Goal: Transaction & Acquisition: Purchase product/service

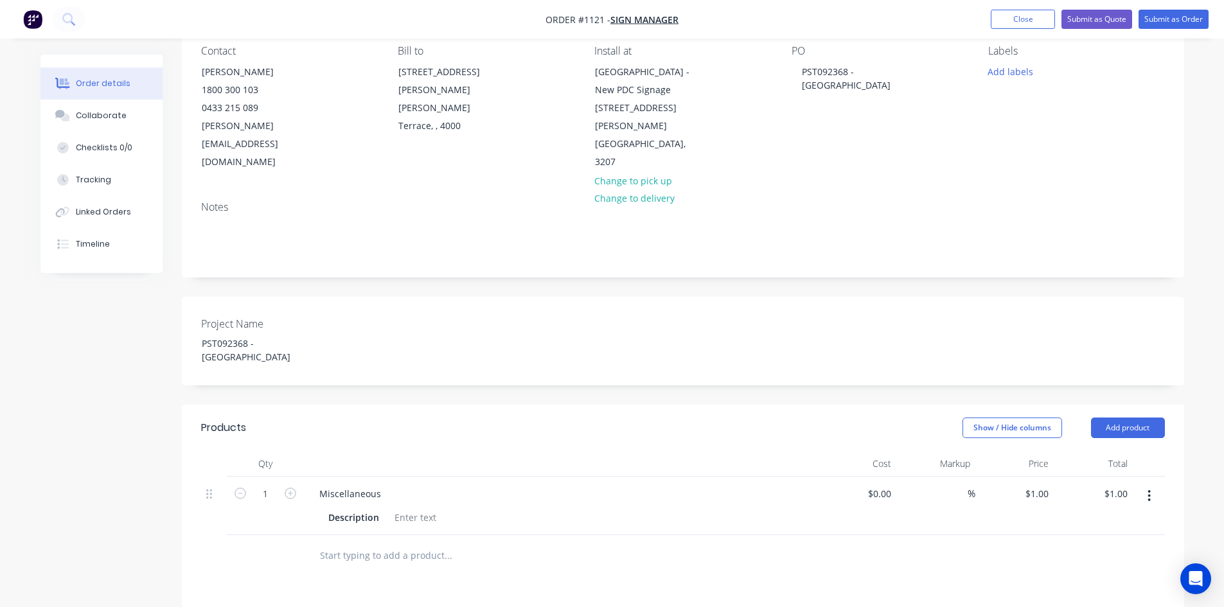
scroll to position [129, 0]
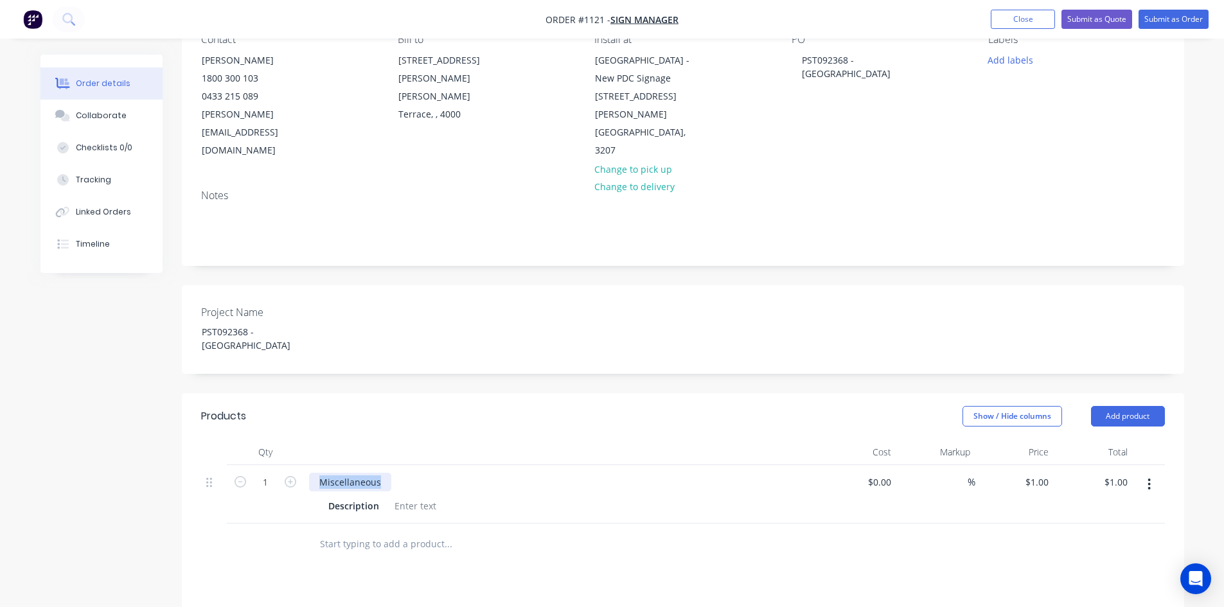
drag, startPoint x: 386, startPoint y: 432, endPoint x: 292, endPoint y: 459, distance: 98.1
click at [296, 465] on div "1 Miscellaneous Description $0.00 $0.00 % $1.00 $1.00 $1.00 $1.00" at bounding box center [683, 494] width 964 height 58
click at [424, 497] on div at bounding box center [415, 506] width 52 height 19
click at [427, 497] on div at bounding box center [415, 506] width 52 height 19
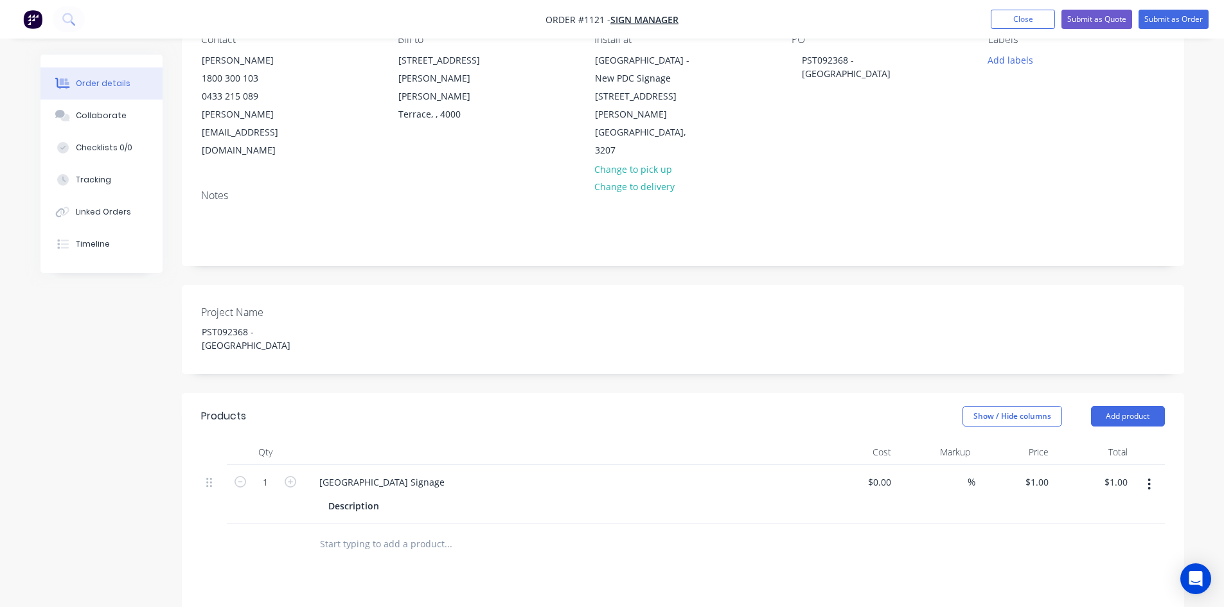
click at [389, 497] on div at bounding box center [398, 506] width 19 height 19
type input "1"
click at [1031, 465] on div "1 1" at bounding box center [1014, 494] width 79 height 58
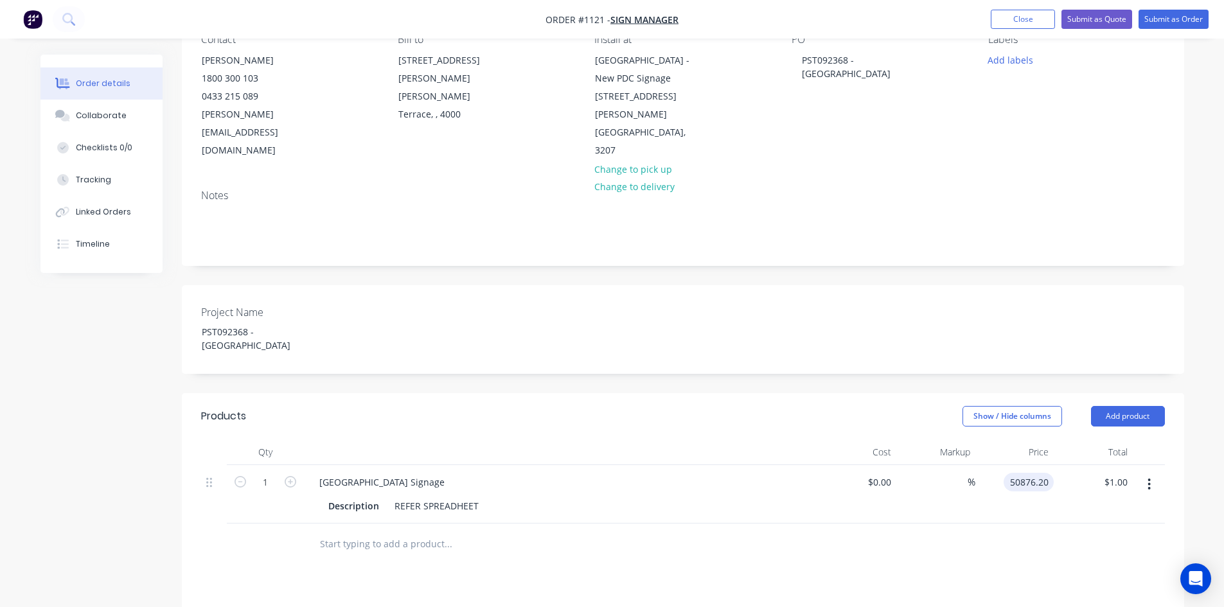
type input "$50,876.20"
click at [976, 524] on div at bounding box center [683, 545] width 964 height 42
click at [1096, 15] on button "Submit as Quote" at bounding box center [1096, 19] width 71 height 19
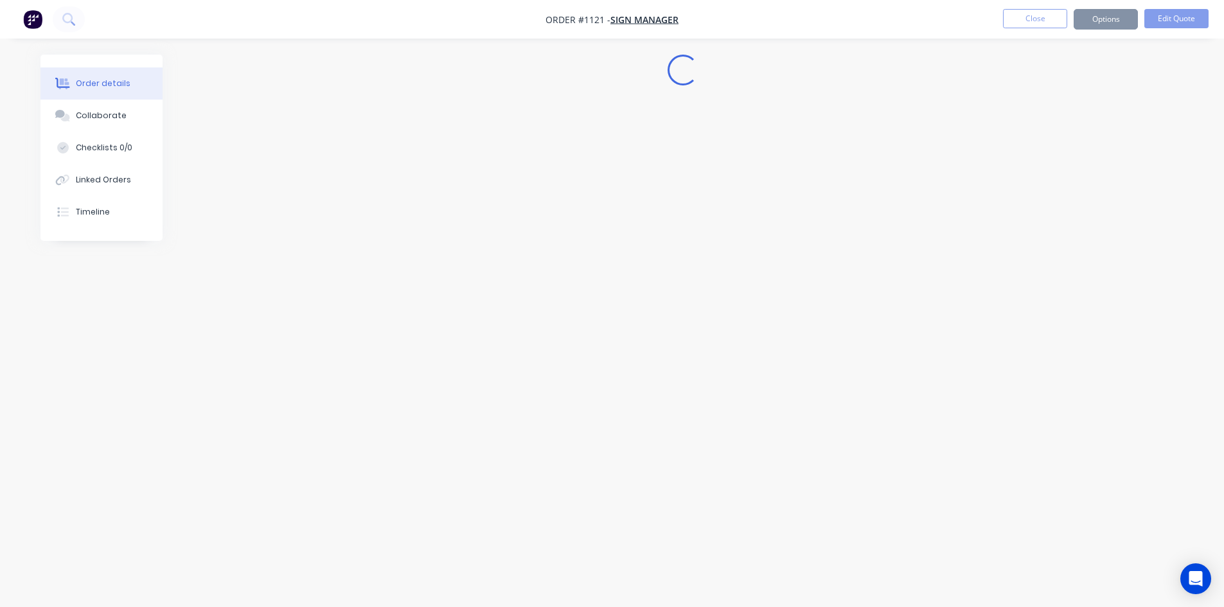
scroll to position [0, 0]
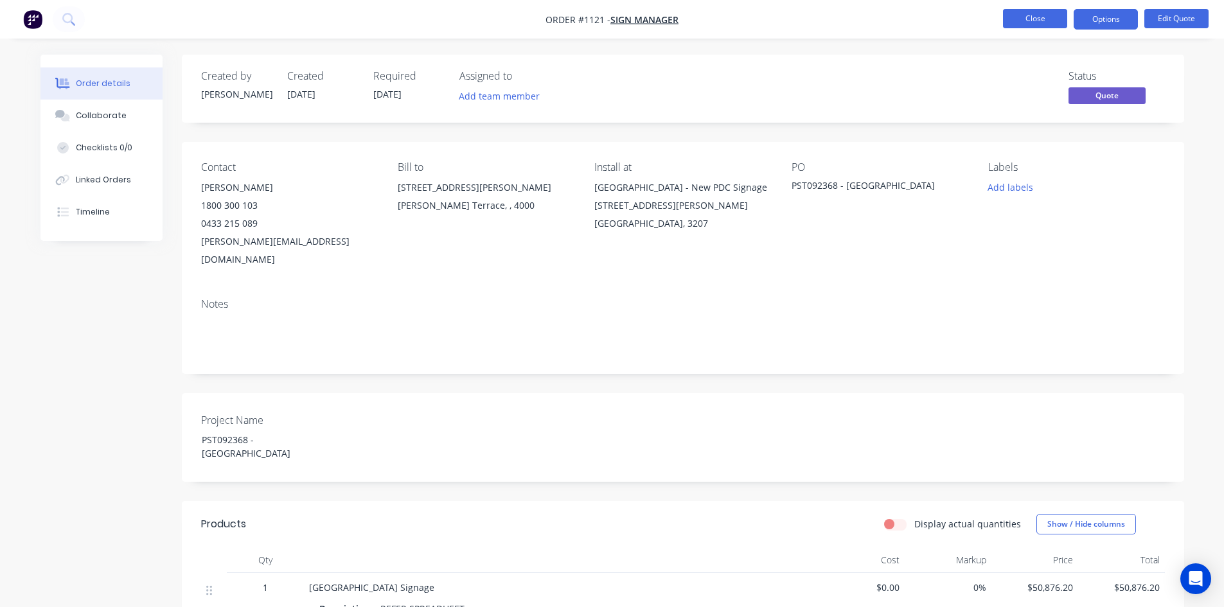
click at [1029, 18] on button "Close" at bounding box center [1035, 18] width 64 height 19
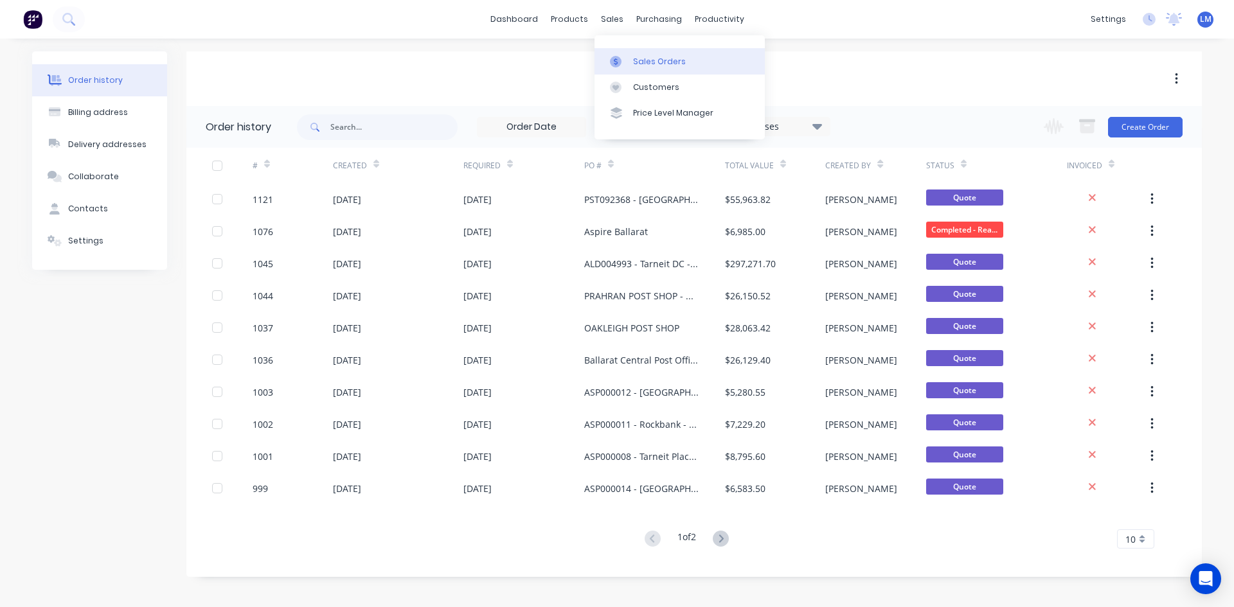
click at [644, 66] on div "Sales Orders" at bounding box center [659, 62] width 53 height 12
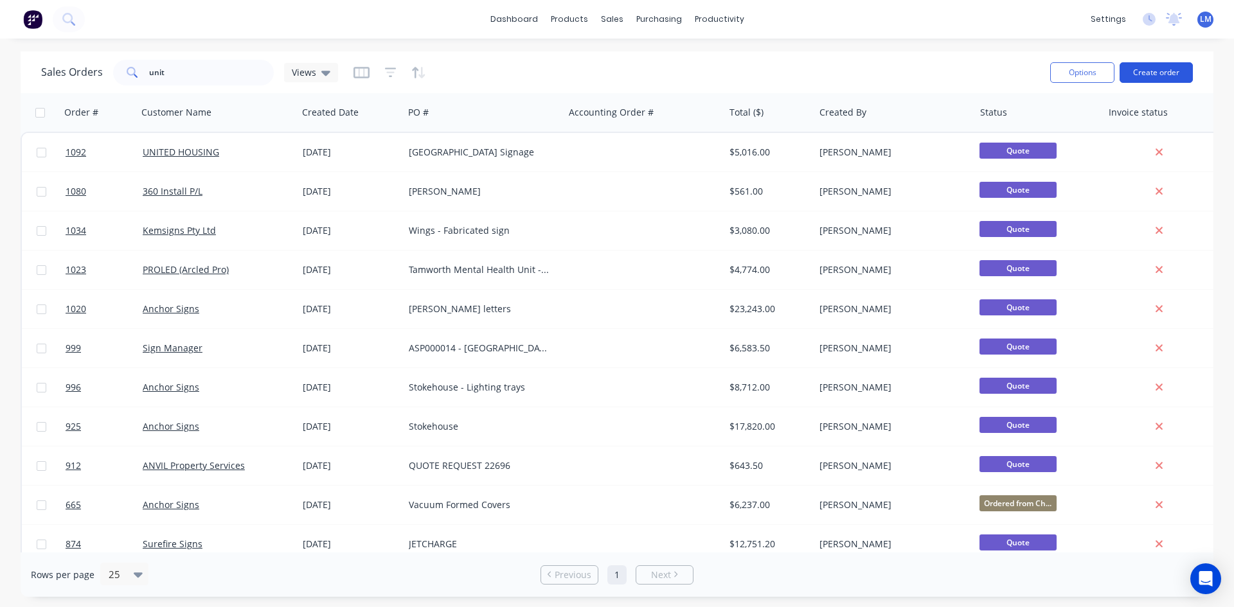
click at [1166, 73] on button "Create order" at bounding box center [1155, 72] width 73 height 21
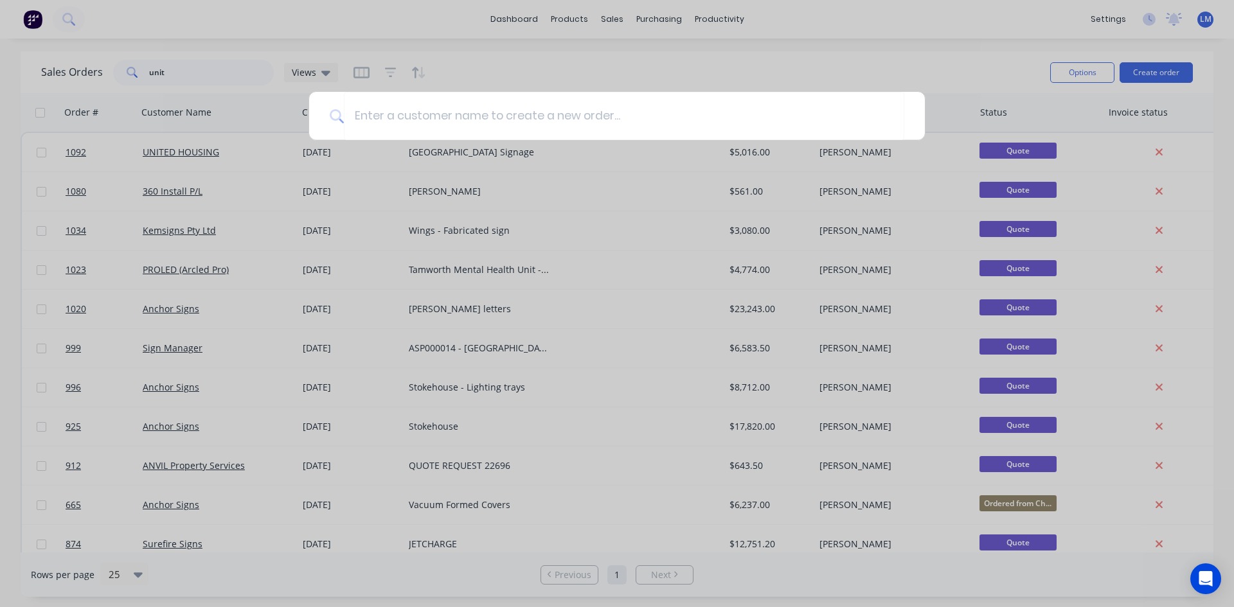
click at [173, 64] on div at bounding box center [617, 303] width 1234 height 607
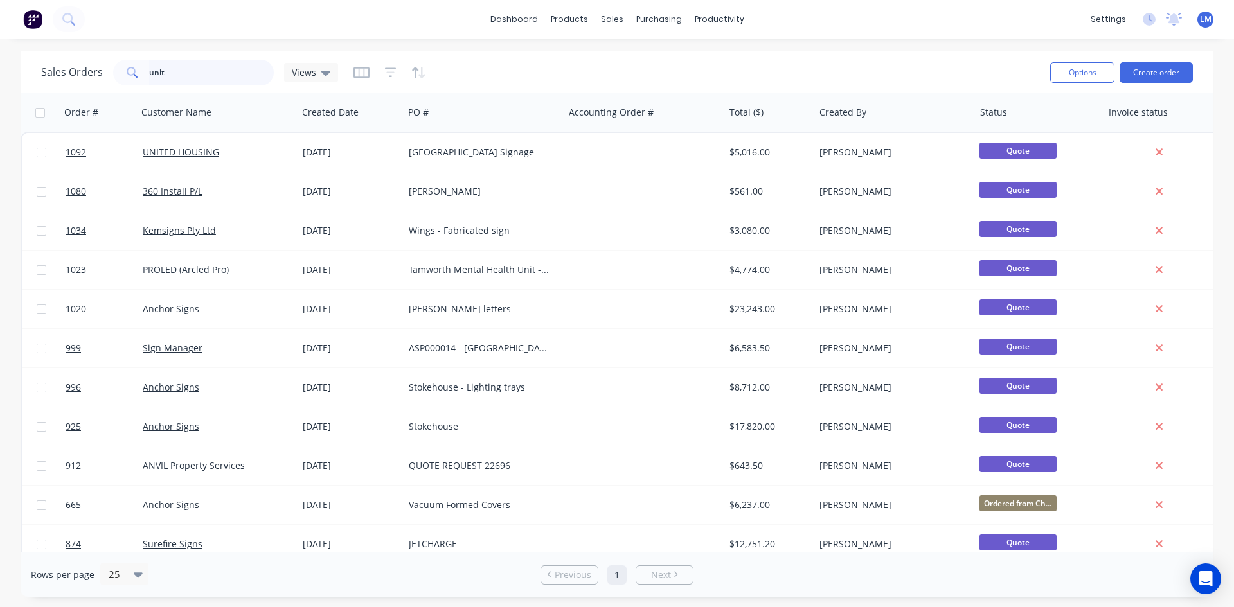
drag, startPoint x: 188, startPoint y: 72, endPoint x: 105, endPoint y: 69, distance: 82.3
click at [105, 69] on div "Sales Orders unit Views" at bounding box center [189, 73] width 297 height 26
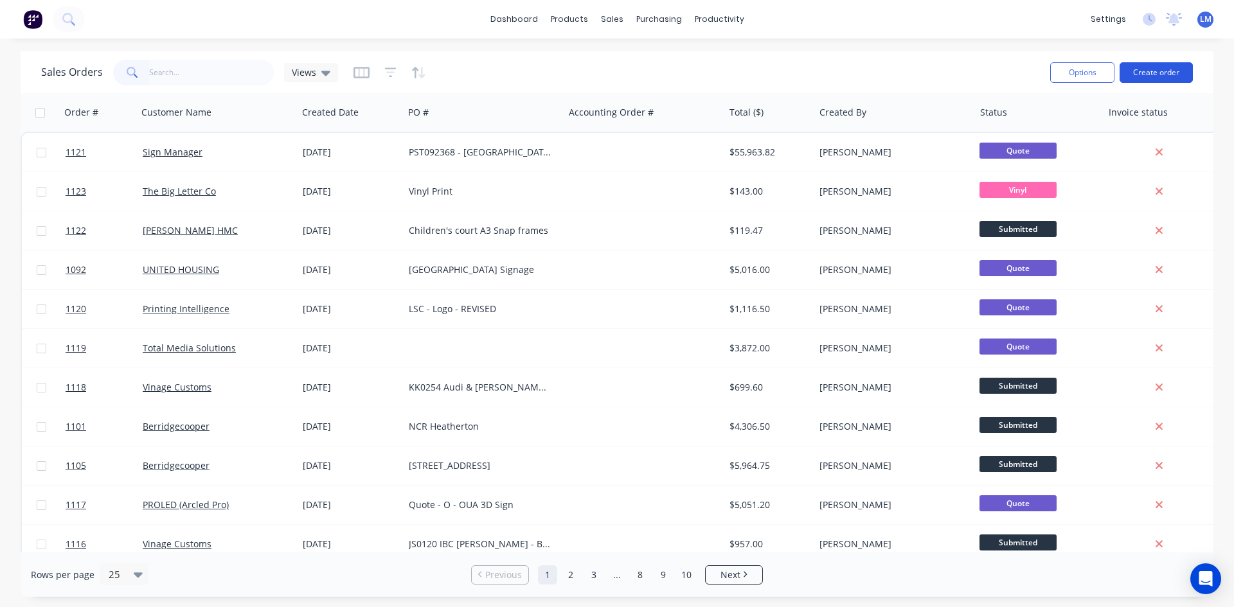
click at [1166, 76] on button "Create order" at bounding box center [1155, 72] width 73 height 21
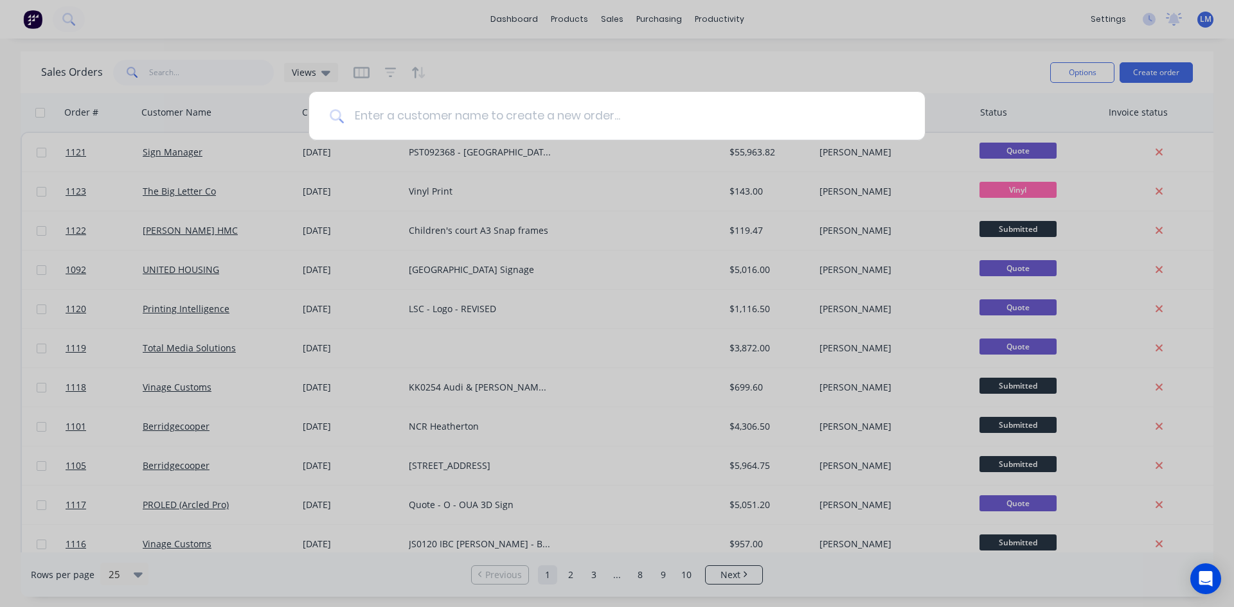
click at [438, 115] on input at bounding box center [624, 116] width 560 height 48
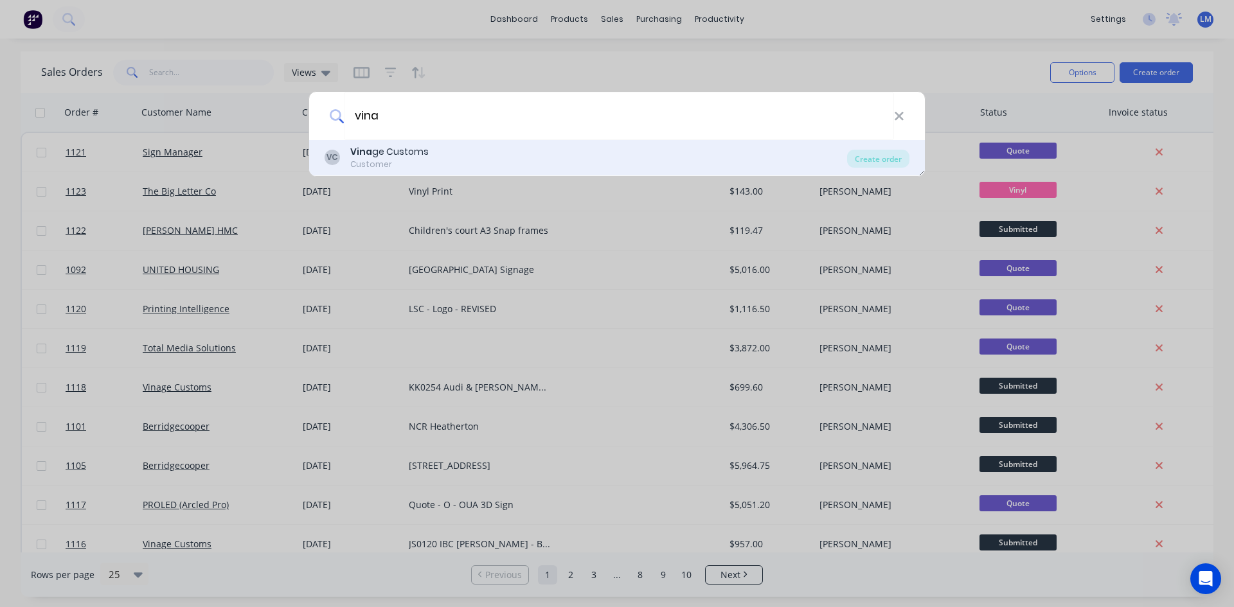
type input "vina"
click at [423, 159] on div "Customer" at bounding box center [389, 165] width 78 height 12
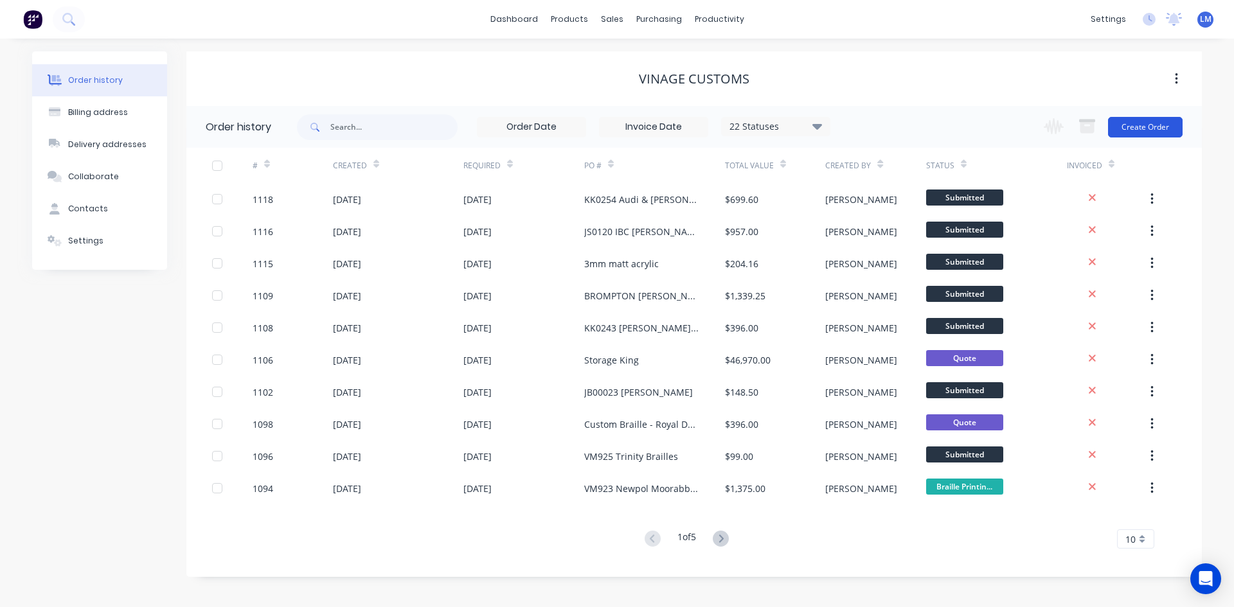
click at [1139, 127] on button "Create Order" at bounding box center [1145, 127] width 75 height 21
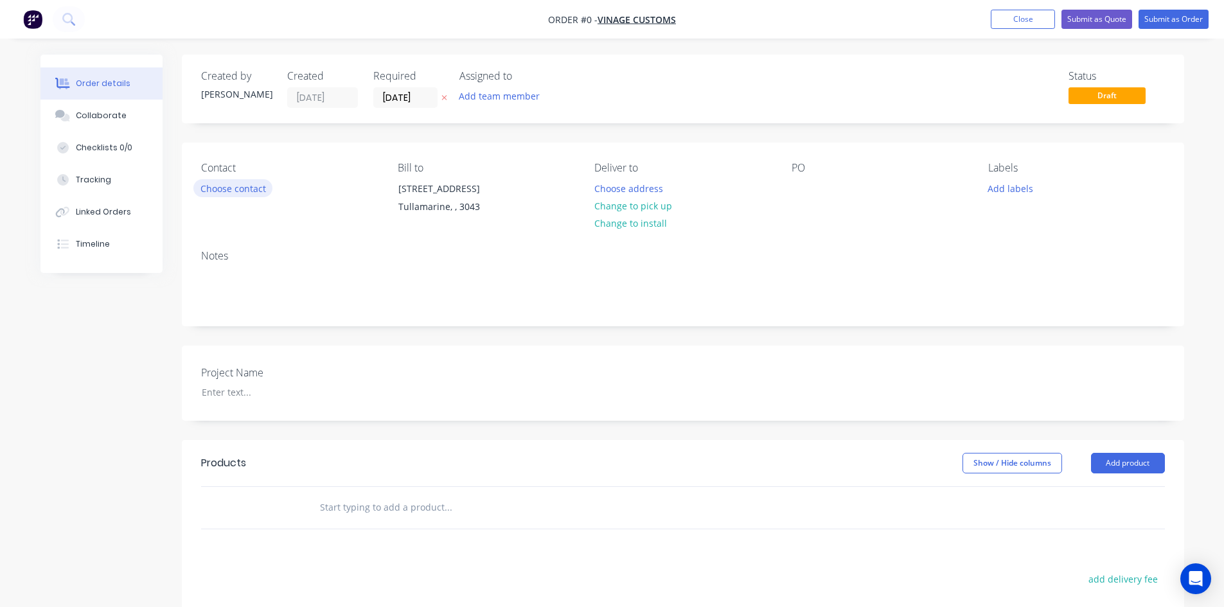
click at [246, 190] on button "Choose contact" at bounding box center [232, 187] width 79 height 17
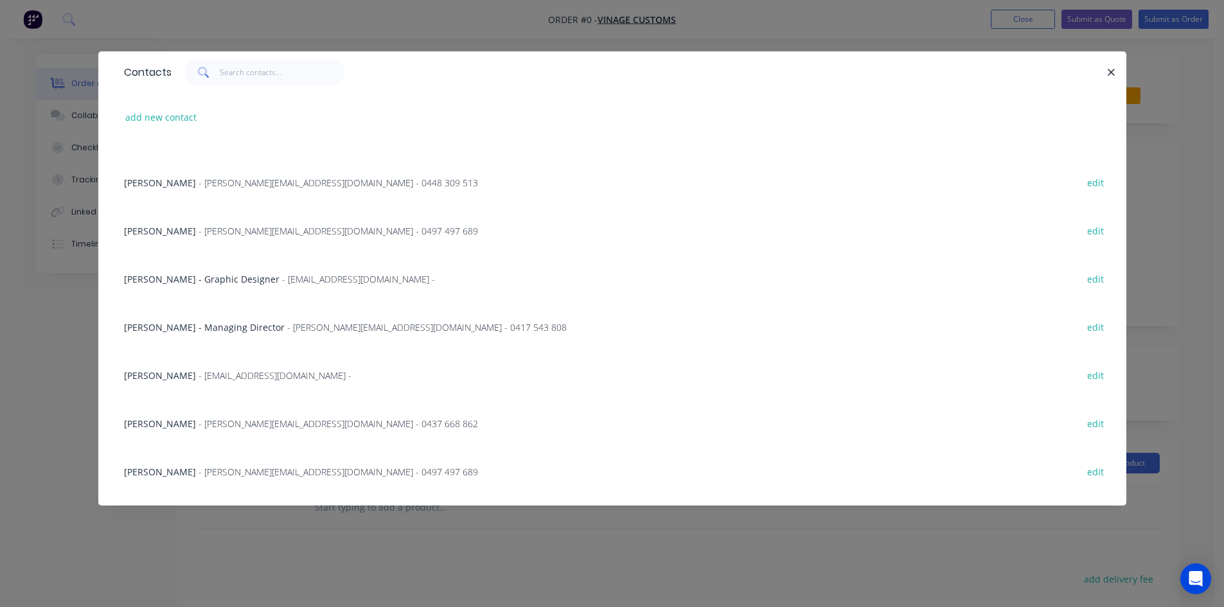
scroll to position [129, 0]
click at [218, 371] on span "- [EMAIL_ADDRESS][DOMAIN_NAME] -" at bounding box center [275, 375] width 153 height 12
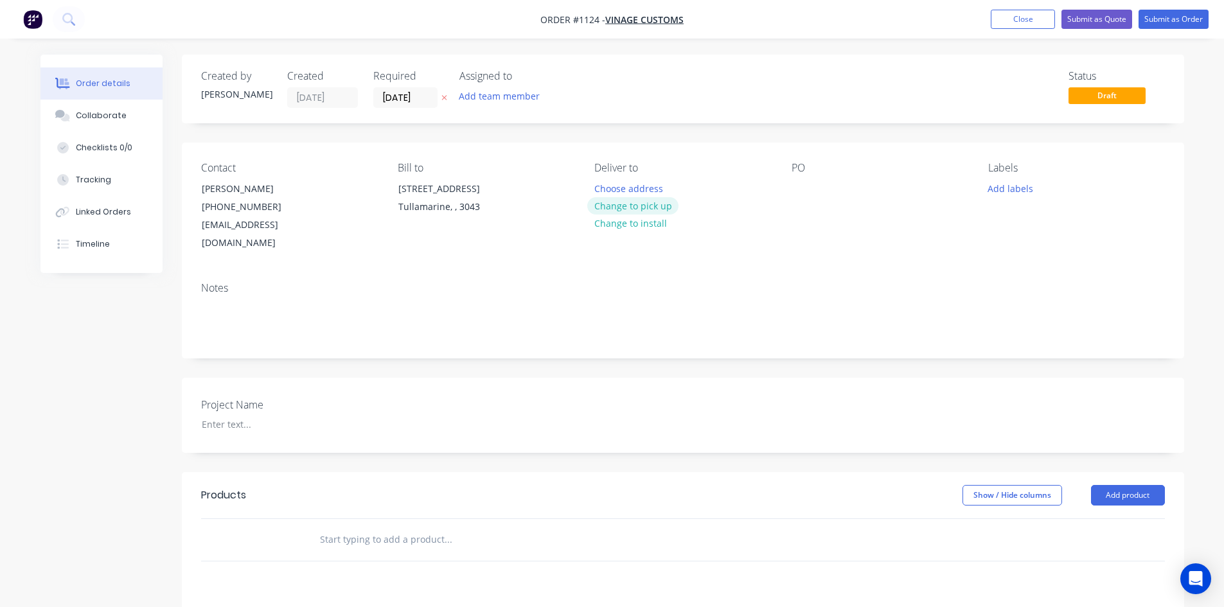
click at [644, 205] on button "Change to pick up" at bounding box center [632, 205] width 91 height 17
click at [798, 191] on div at bounding box center [802, 188] width 21 height 19
paste div
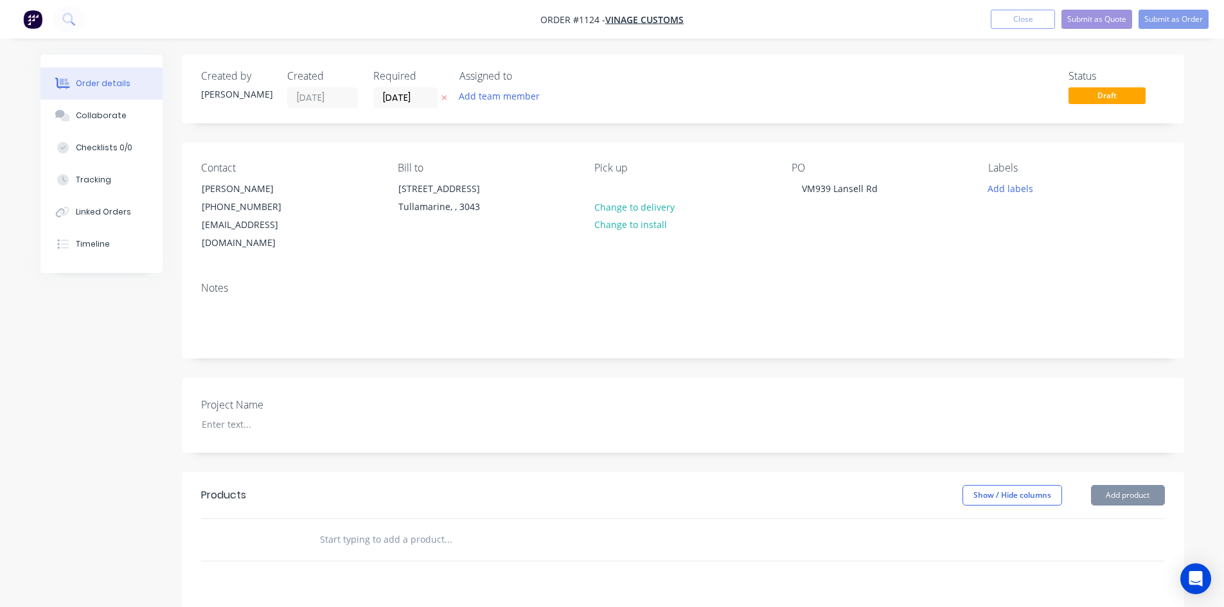
drag, startPoint x: 545, startPoint y: 448, endPoint x: 520, endPoint y: 447, distance: 24.4
click at [544, 448] on div "Created by [PERSON_NAME] Created [DATE] Required [DATE] Assigned to Add team me…" at bounding box center [683, 462] width 1002 height 815
click at [265, 415] on div at bounding box center [271, 424] width 161 height 19
paste div
drag, startPoint x: 481, startPoint y: 519, endPoint x: 447, endPoint y: 513, distance: 34.7
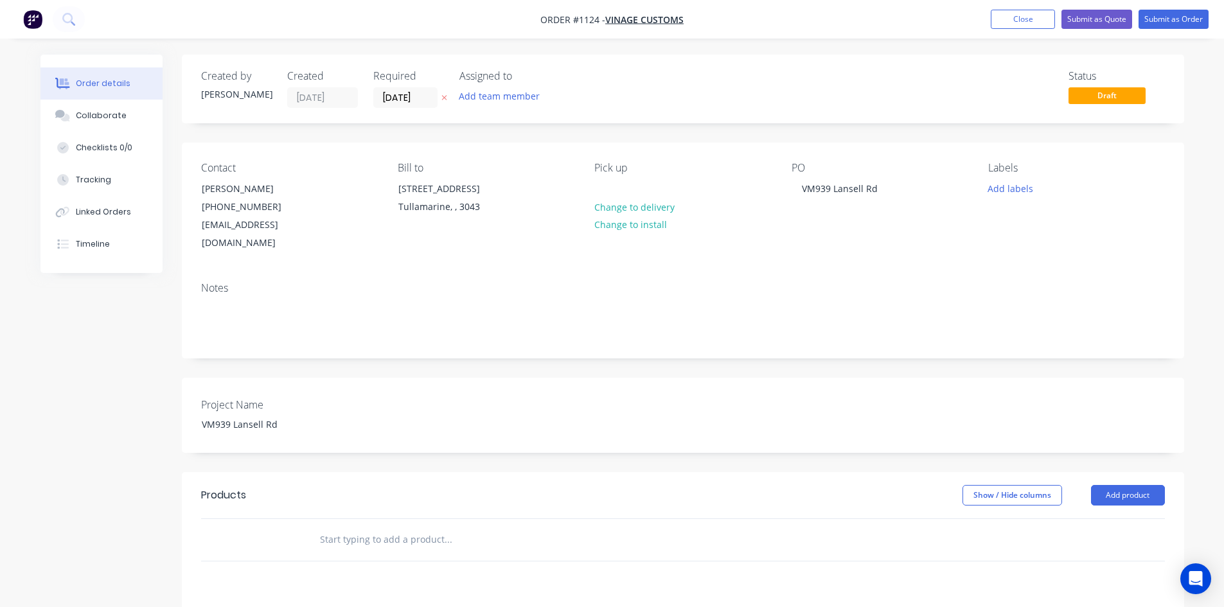
click at [485, 527] on input "text" at bounding box center [447, 540] width 257 height 26
type input "misc"
click at [421, 485] on div "Show / Hide columns Add product" at bounding box center [784, 495] width 759 height 21
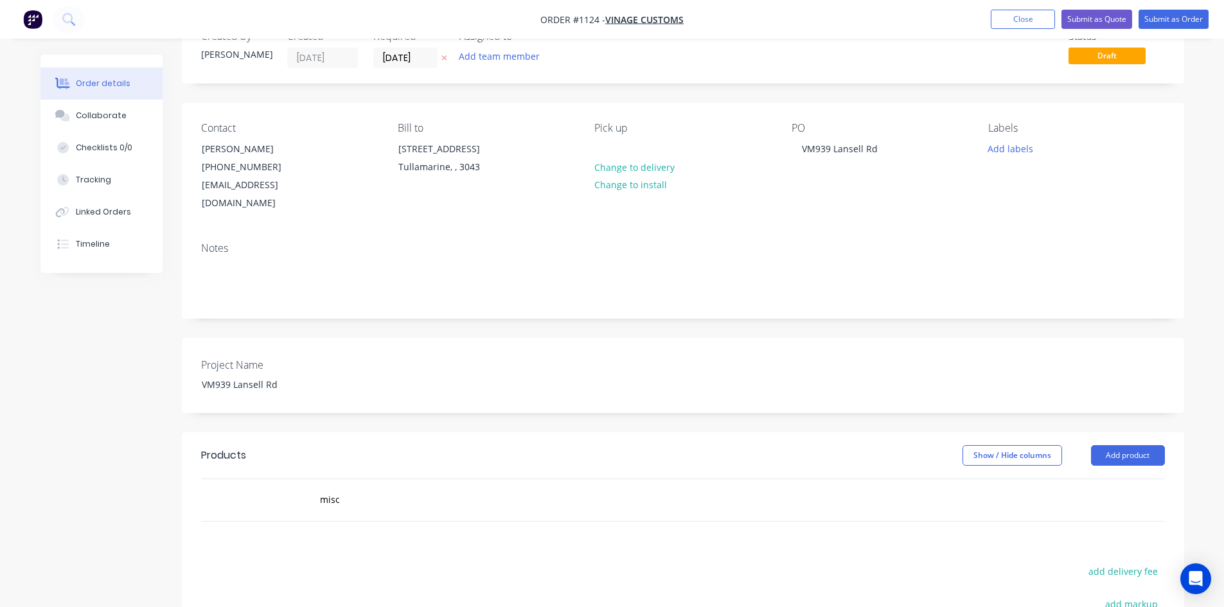
scroll to position [257, 0]
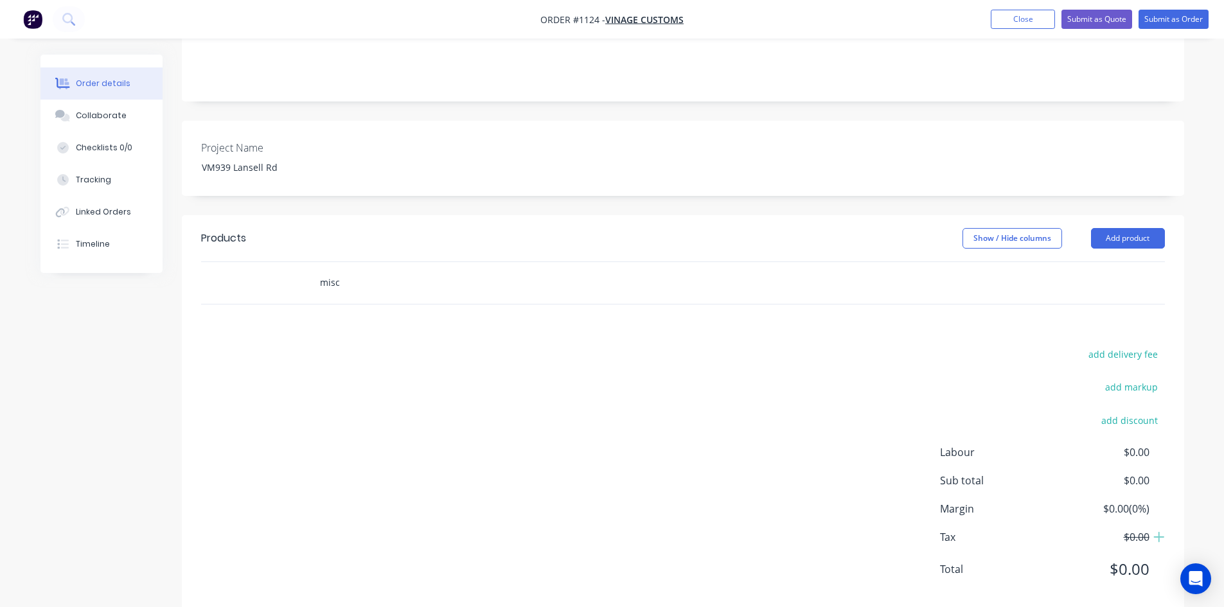
click at [366, 270] on input "misc" at bounding box center [447, 283] width 257 height 26
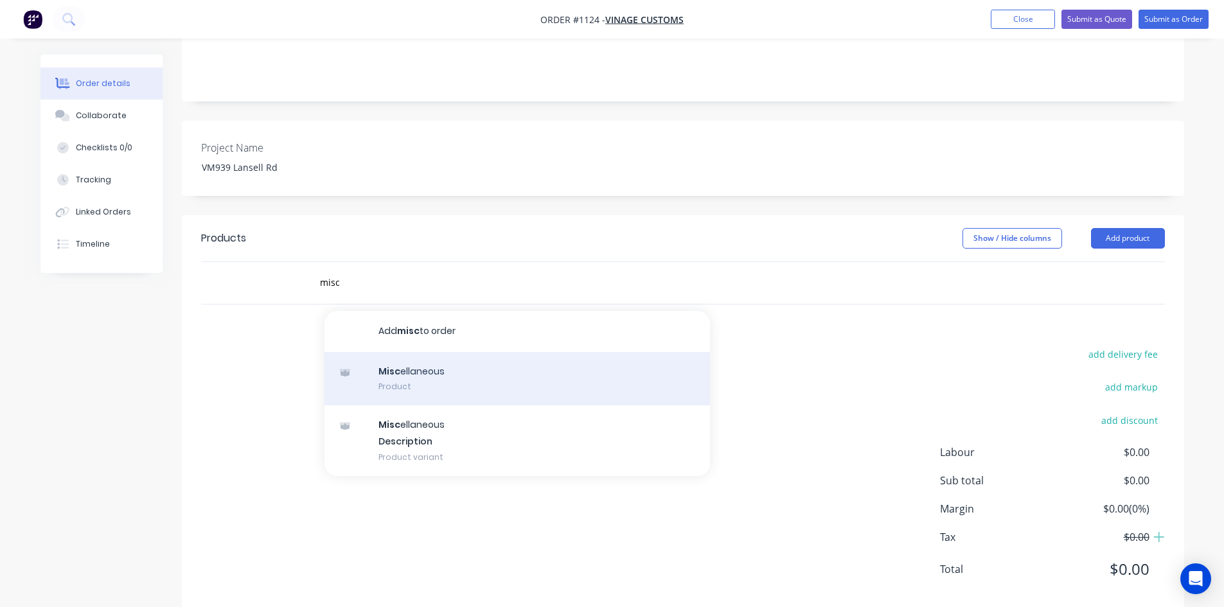
click at [410, 363] on div "Misc ellaneous Product" at bounding box center [517, 379] width 386 height 54
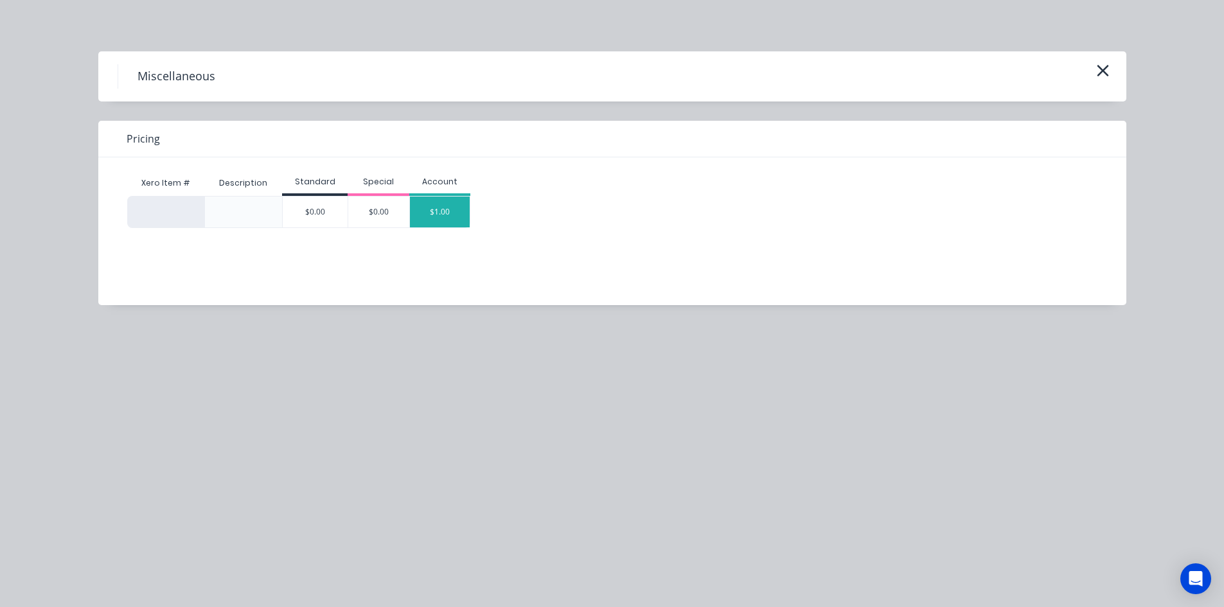
click at [460, 208] on div "$1.00" at bounding box center [440, 212] width 60 height 31
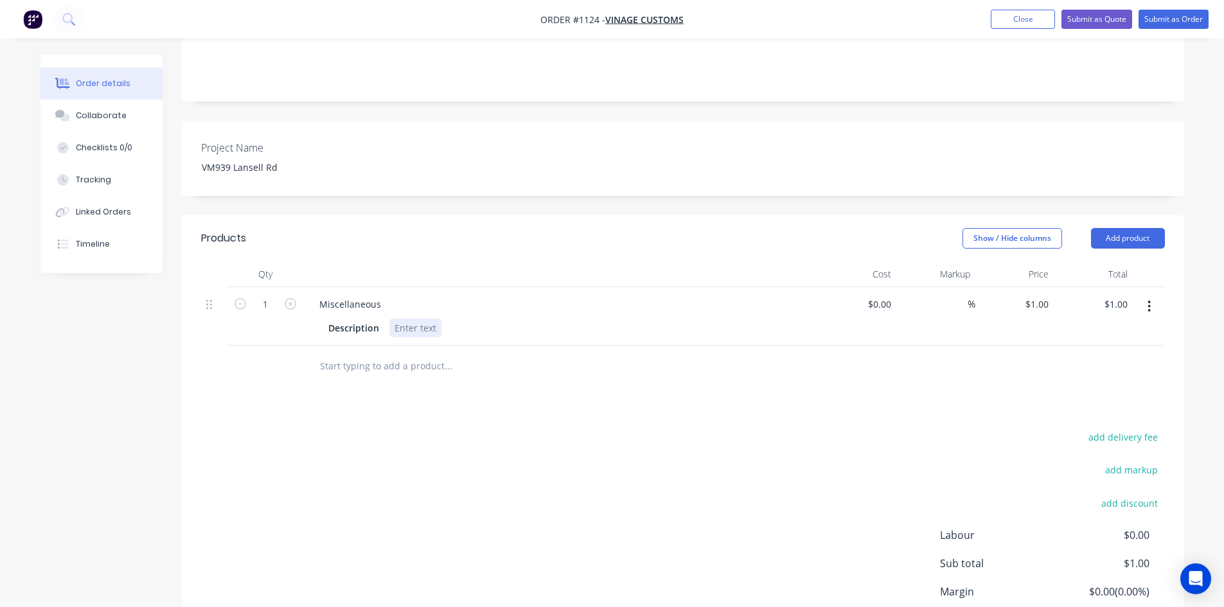
click at [404, 319] on div at bounding box center [415, 328] width 52 height 19
paste div
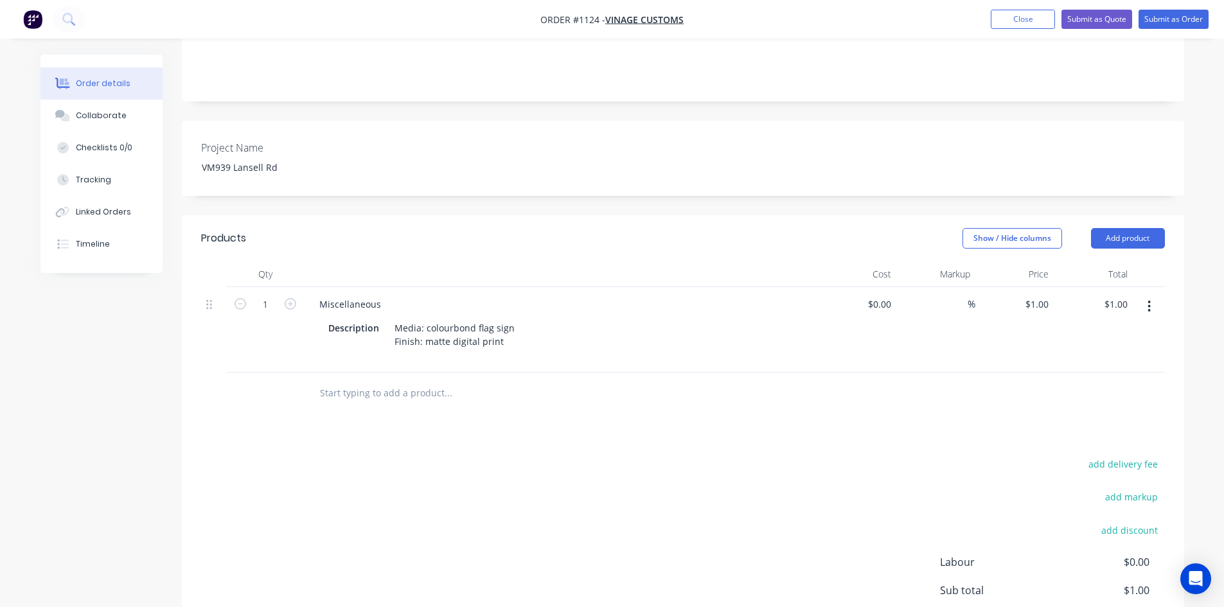
click at [497, 456] on div "add delivery fee add markup add discount Labour $0.00 Sub total $1.00 Margin $0…" at bounding box center [683, 580] width 964 height 248
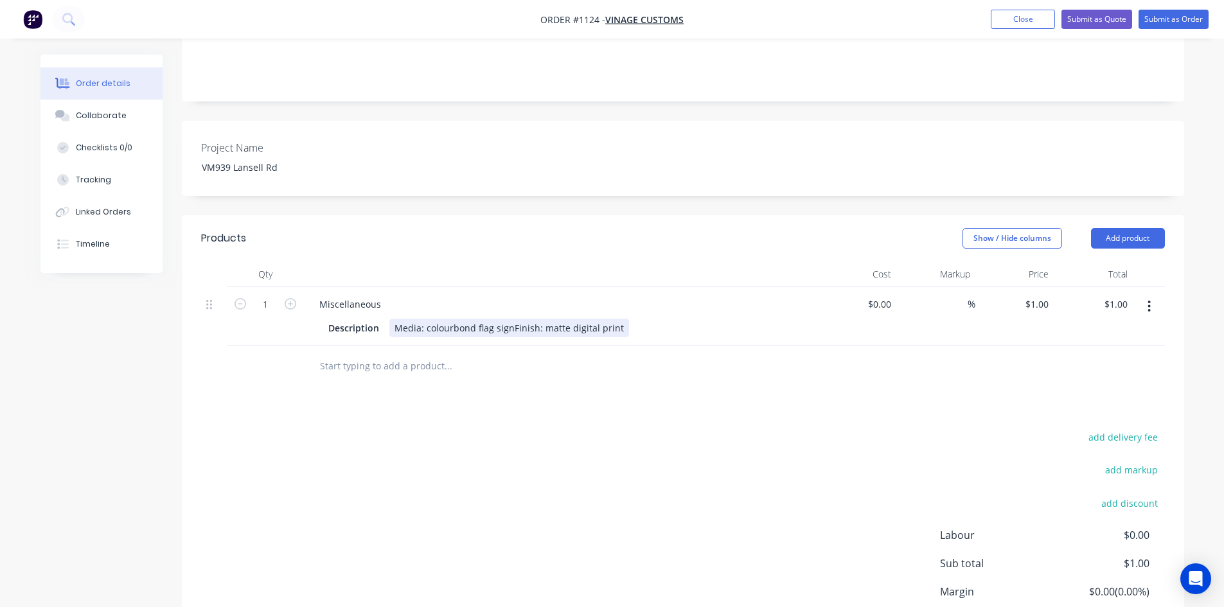
click at [510, 319] on div "Media: colourbond flag signFinish: matte digital print" at bounding box center [509, 328] width 240 height 19
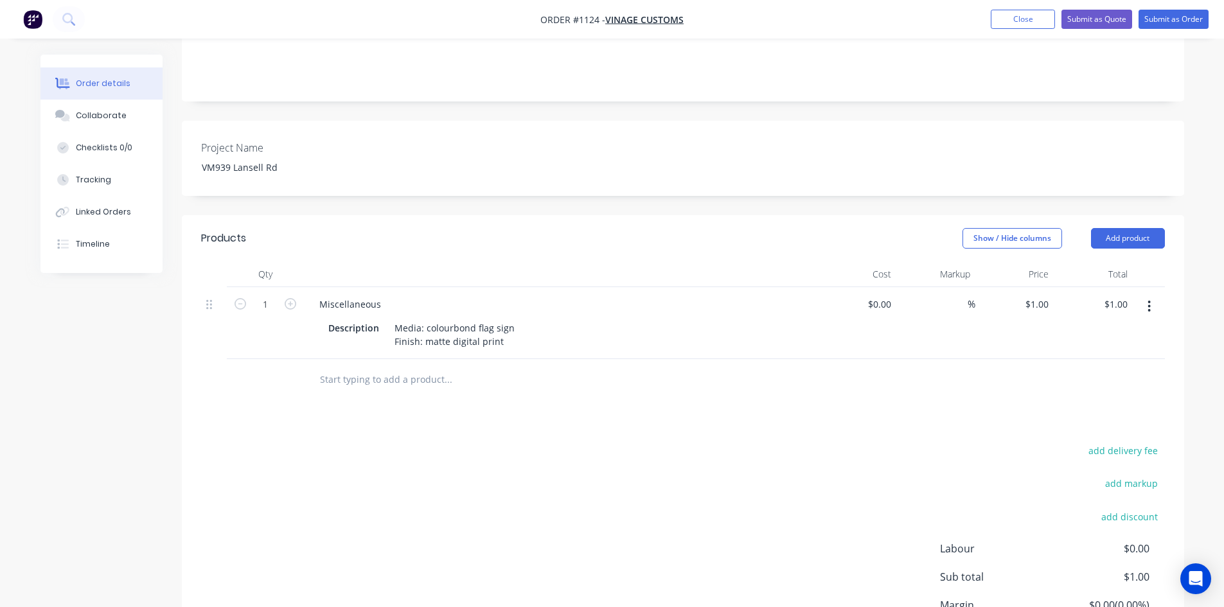
click at [541, 442] on div "add delivery fee add markup add discount Labour $0.00 Sub total $1.00 Margin $0…" at bounding box center [683, 566] width 964 height 248
click at [517, 324] on div "Description Media: colourbond flag sign Finish: matte digital print" at bounding box center [558, 335] width 470 height 32
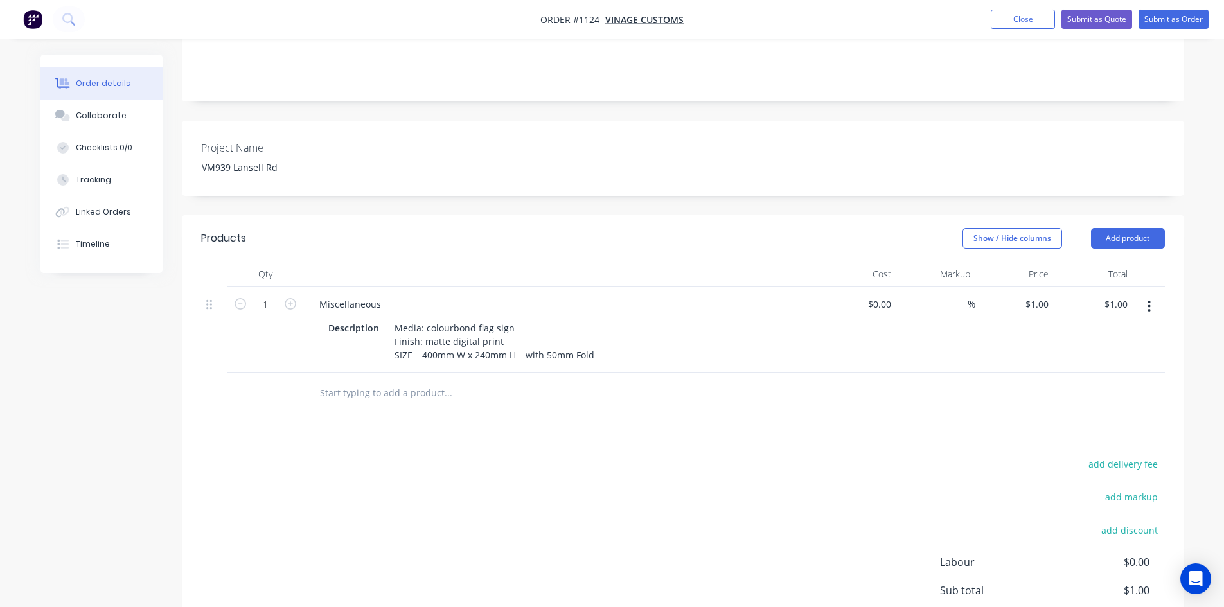
click at [511, 418] on div "Products Show / Hide columns Add product Qty Cost Markup Price Total 1 Miscella…" at bounding box center [683, 469] width 1002 height 508
click at [887, 295] on input at bounding box center [889, 304] width 15 height 19
type input "$90.00"
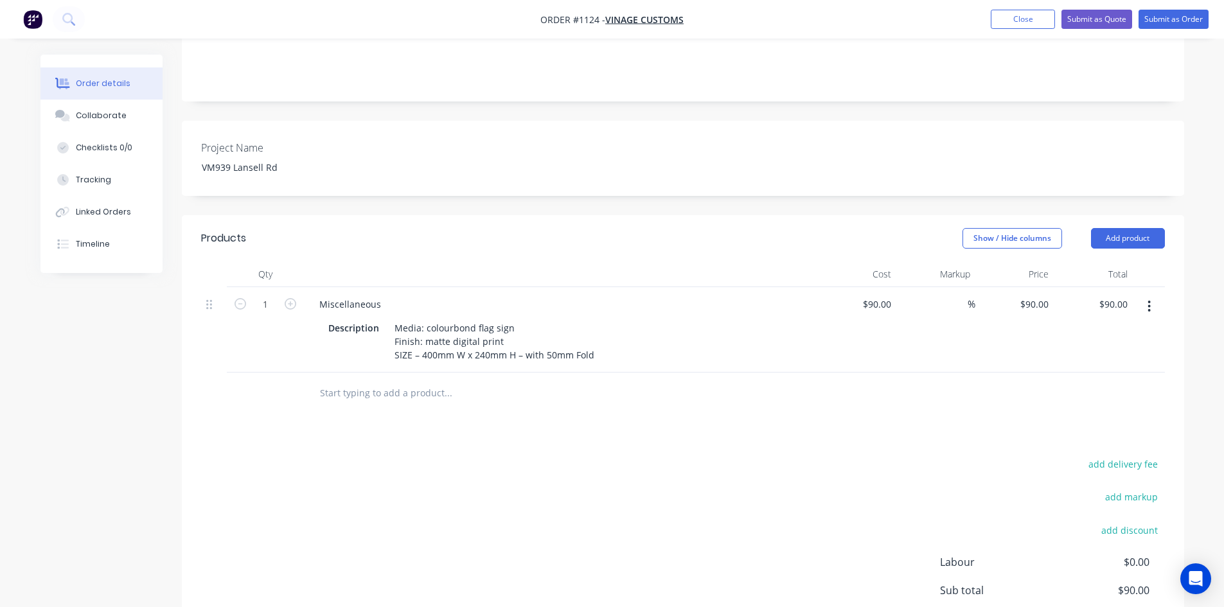
drag, startPoint x: 910, startPoint y: 392, endPoint x: 980, endPoint y: 296, distance: 119.1
click at [911, 393] on div at bounding box center [683, 394] width 964 height 42
click at [968, 297] on span "%" at bounding box center [972, 304] width 8 height 15
type input "50"
type input "$135.00"
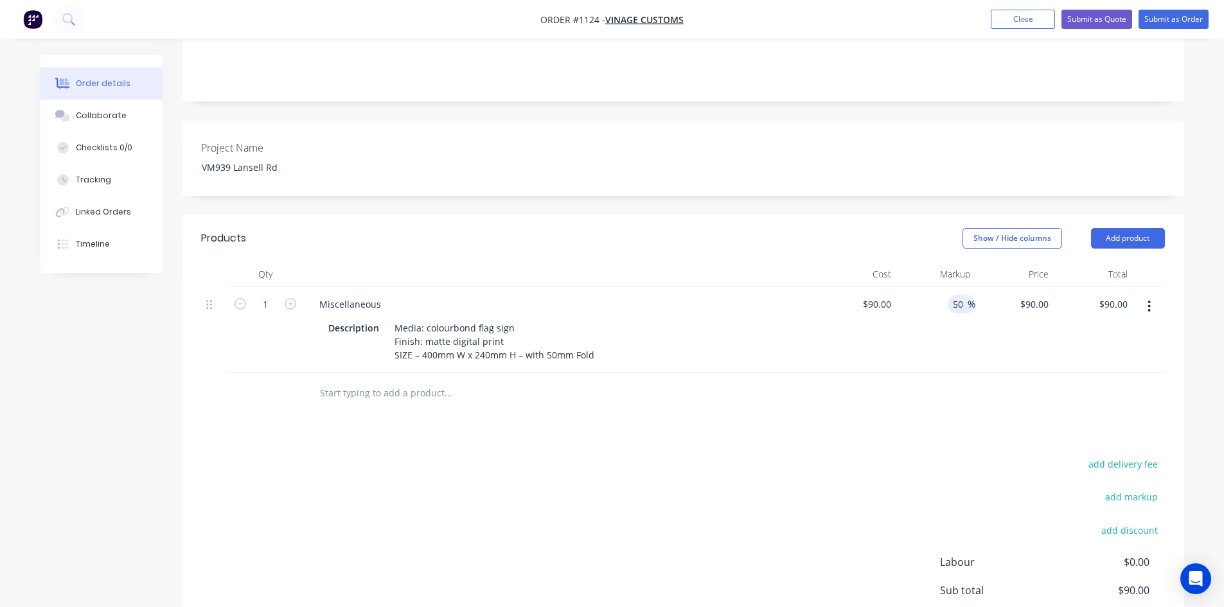
type input "$135.00"
click at [944, 403] on div "Products Show / Hide columns Add product Qty Cost Markup Price Total 1 Miscella…" at bounding box center [683, 469] width 1002 height 508
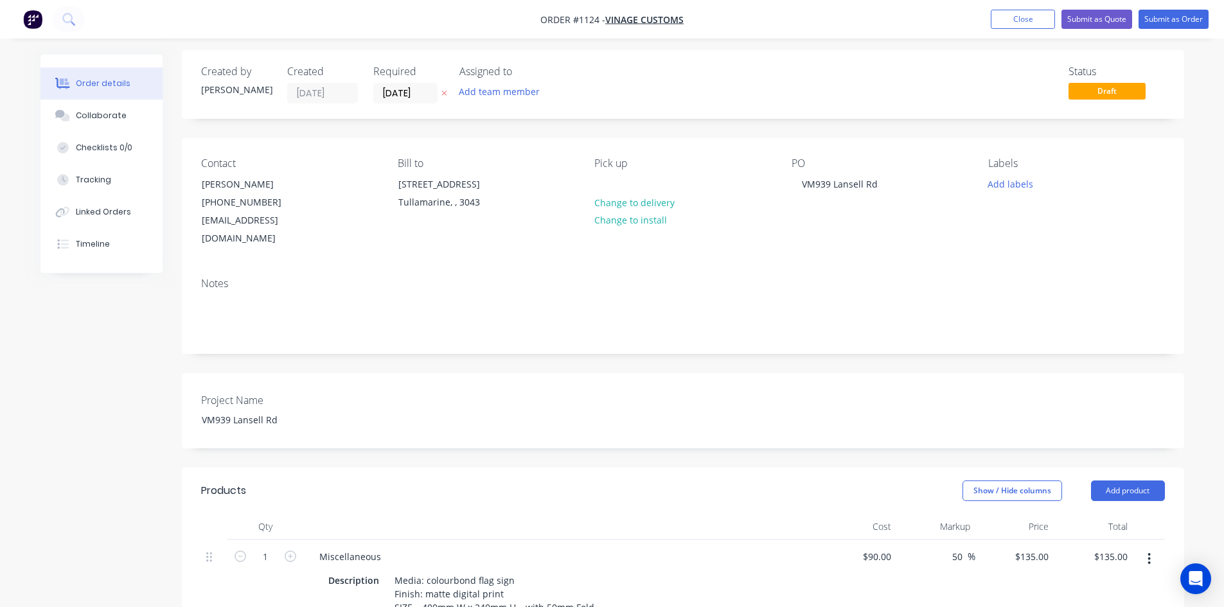
scroll to position [0, 0]
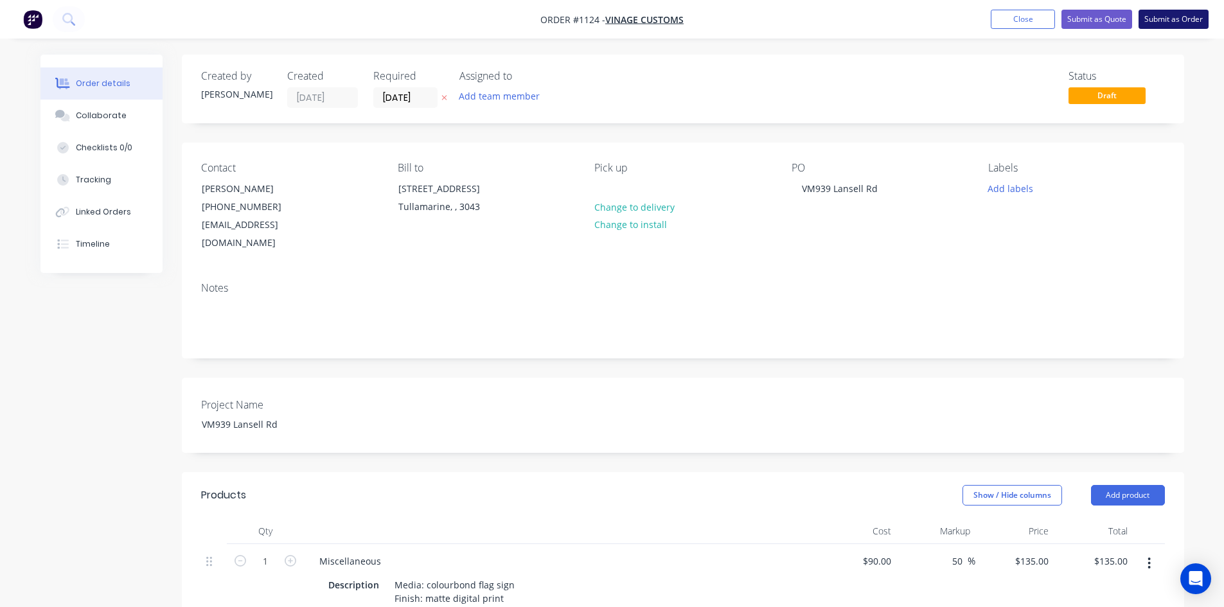
click at [1178, 15] on button "Submit as Order" at bounding box center [1174, 19] width 70 height 19
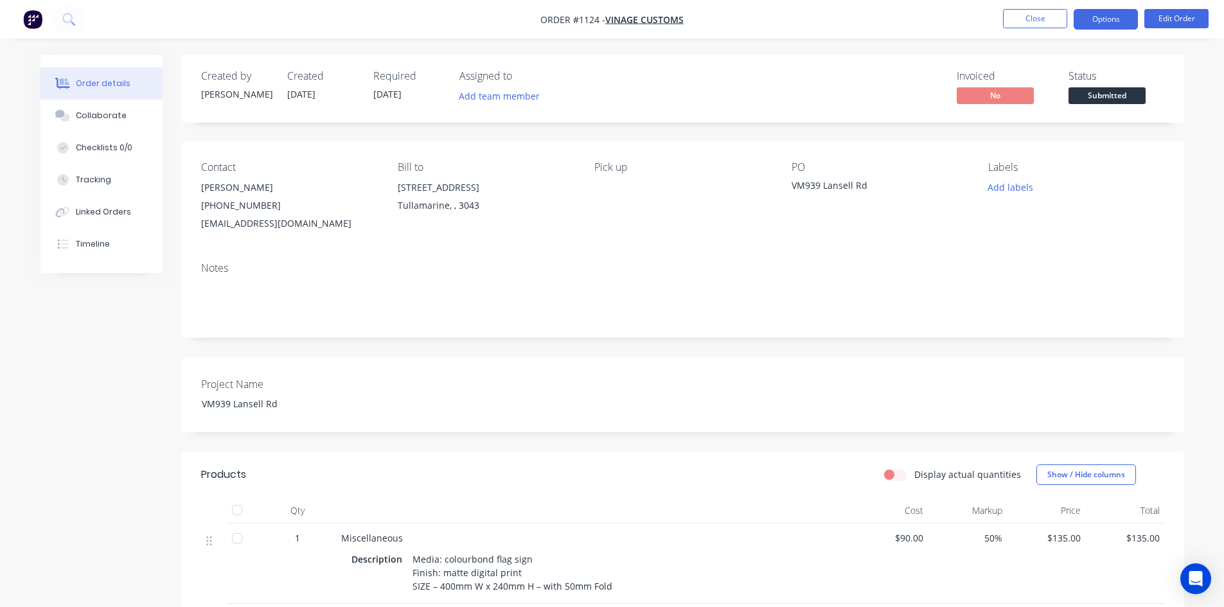
click at [1114, 10] on button "Options" at bounding box center [1106, 19] width 64 height 21
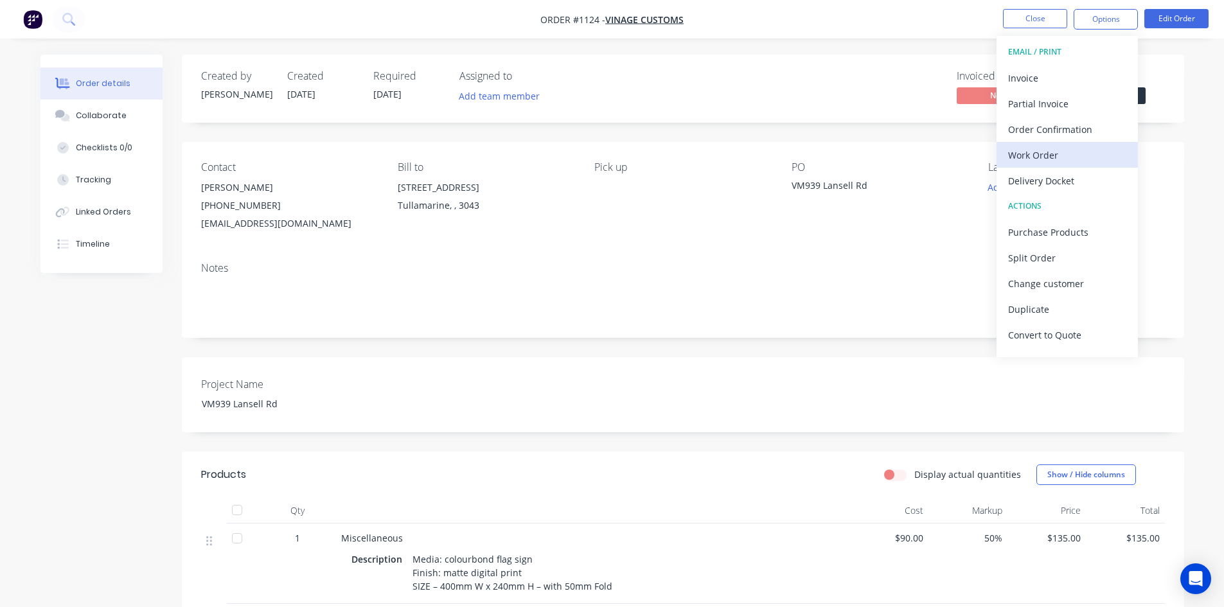
click at [1043, 153] on div "Work Order" at bounding box center [1067, 155] width 118 height 19
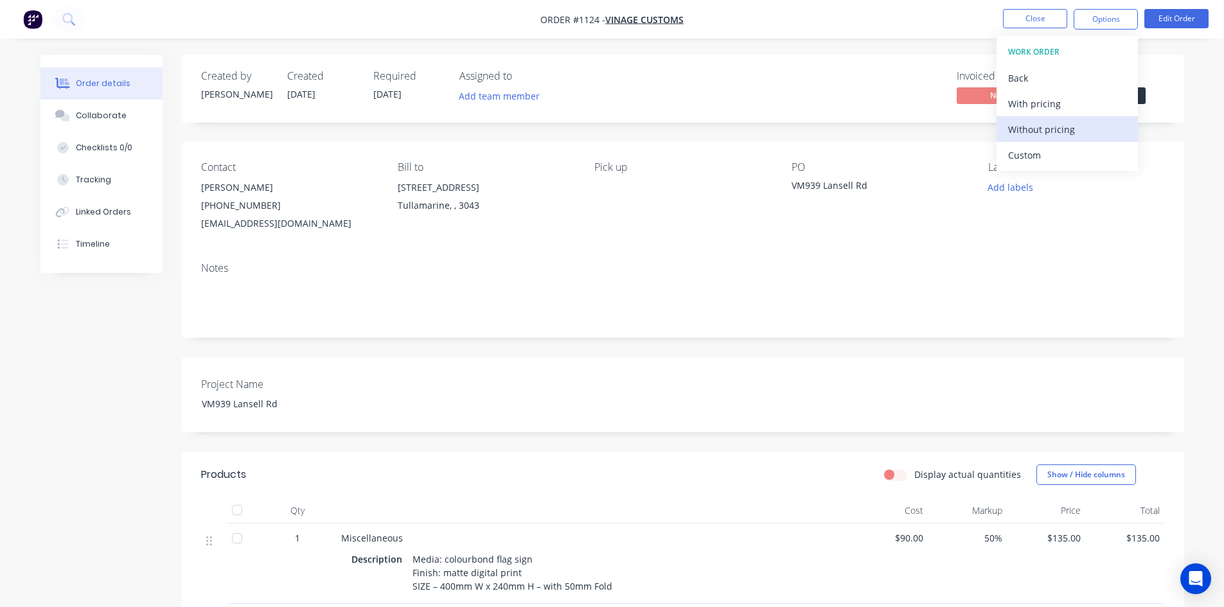
click at [1035, 131] on div "Without pricing" at bounding box center [1067, 129] width 118 height 19
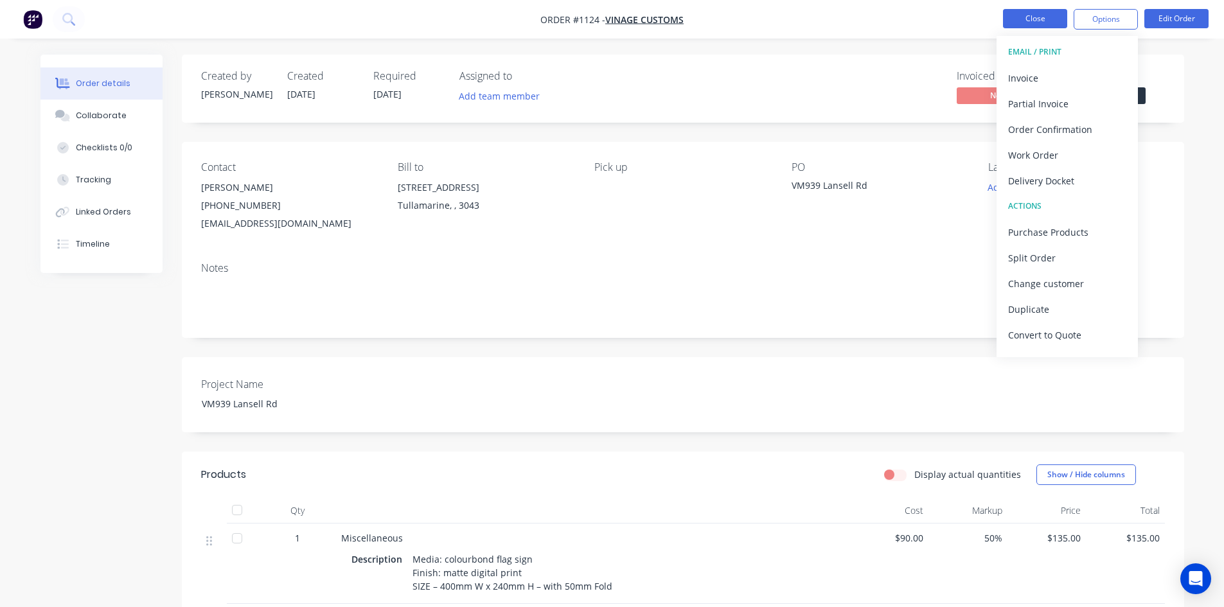
click at [1039, 24] on button "Close" at bounding box center [1035, 18] width 64 height 19
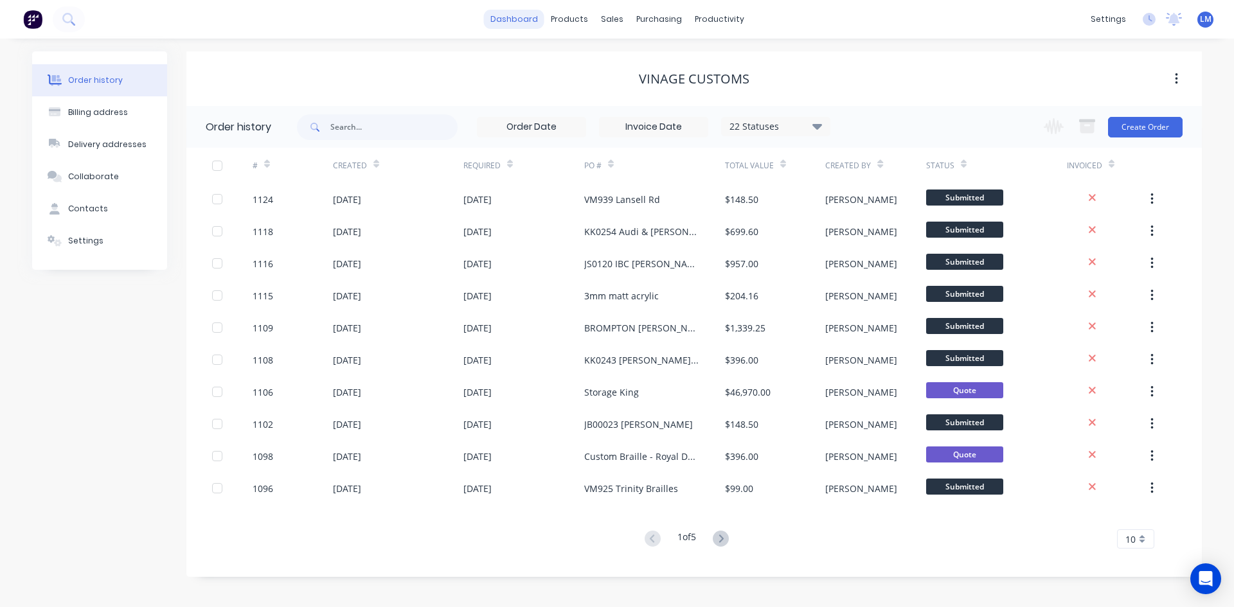
click at [516, 10] on link "dashboard" at bounding box center [514, 19] width 60 height 19
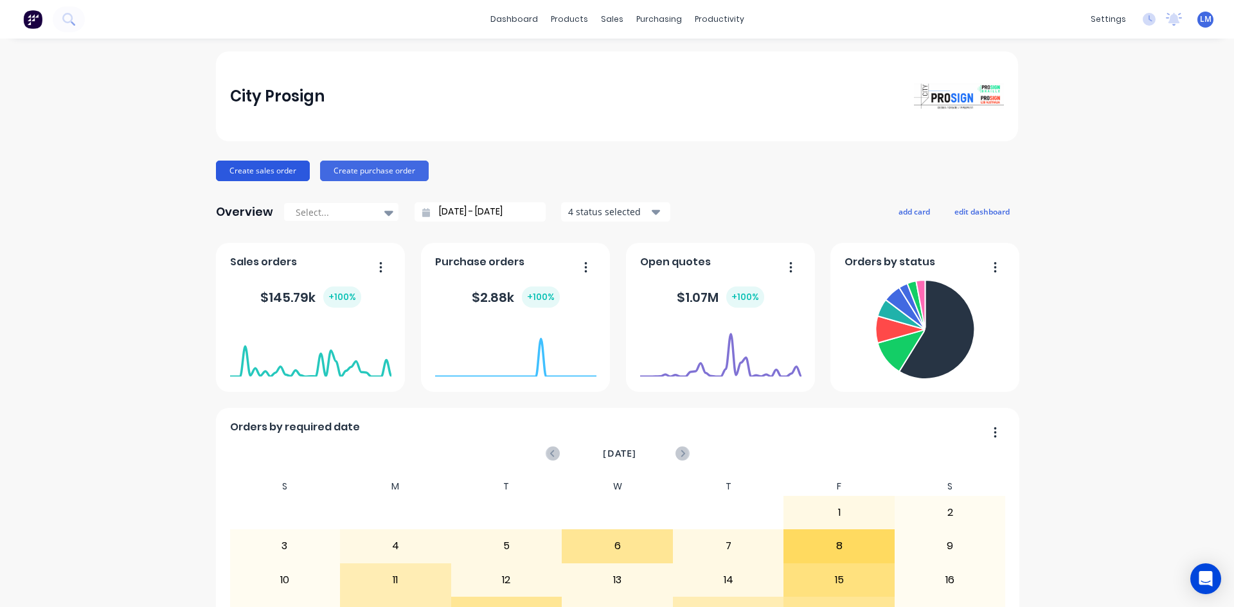
click at [267, 168] on button "Create sales order" at bounding box center [263, 171] width 94 height 21
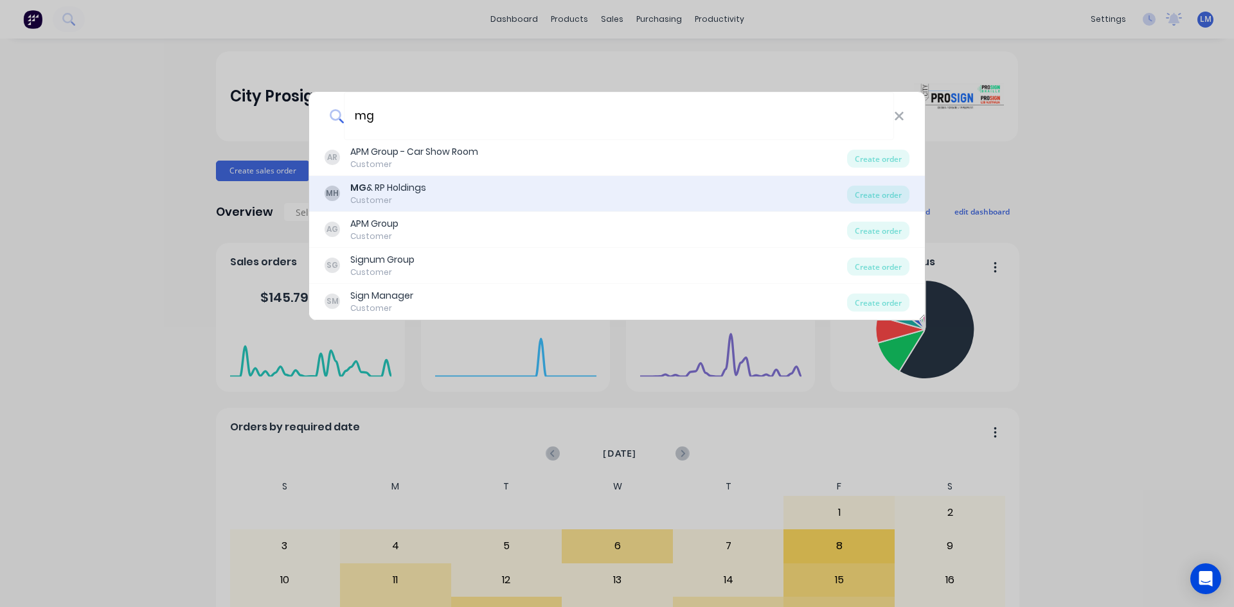
type input "mg"
click at [407, 189] on div "MG & RP Holdings" at bounding box center [388, 187] width 76 height 13
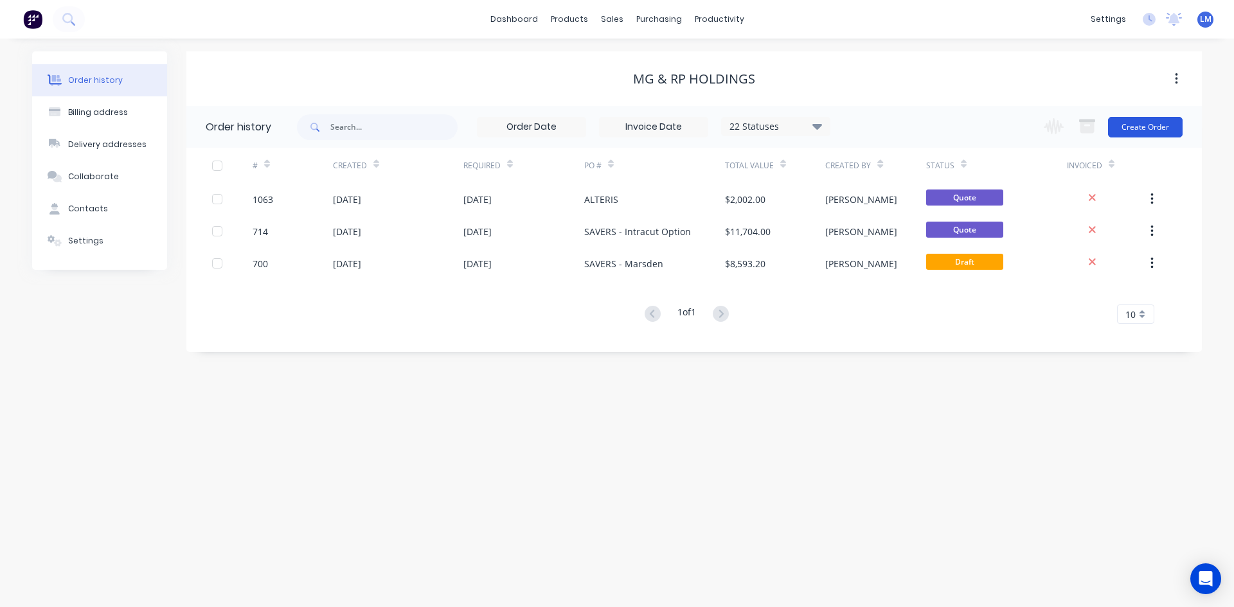
click at [1139, 132] on button "Create Order" at bounding box center [1145, 127] width 75 height 21
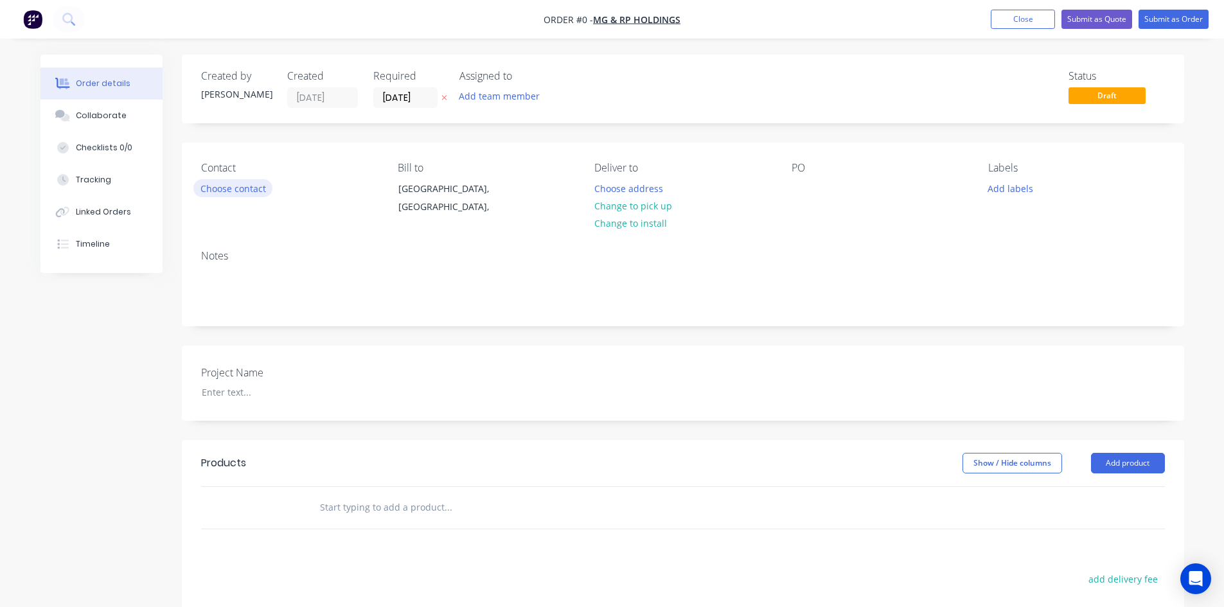
click at [236, 188] on button "Choose contact" at bounding box center [232, 187] width 79 height 17
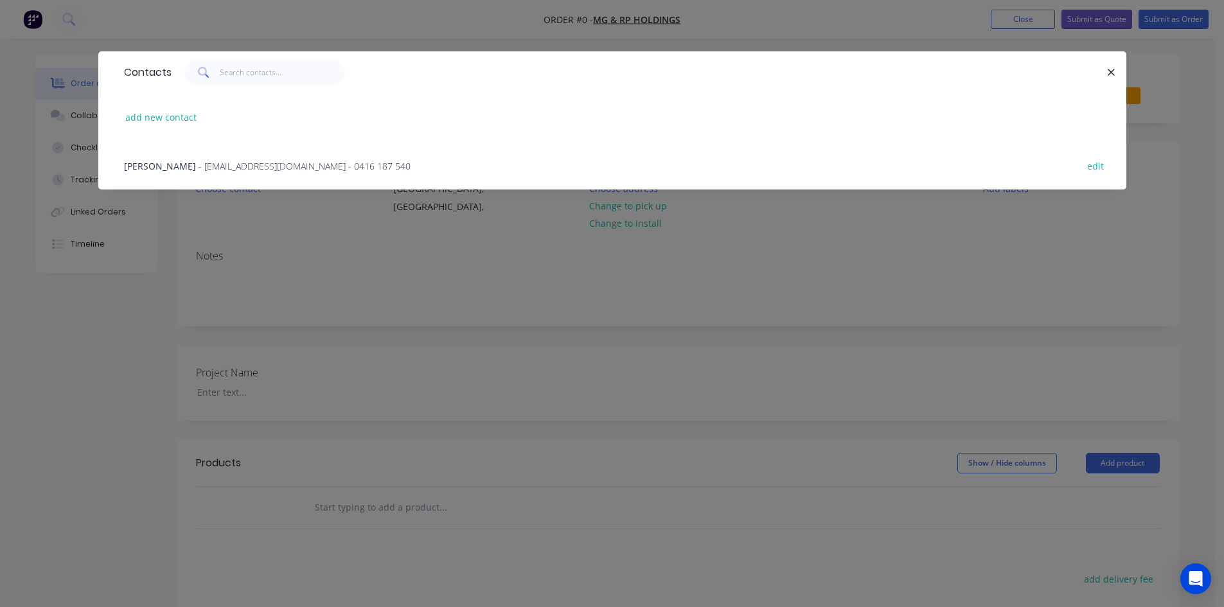
click at [199, 161] on span "- [EMAIL_ADDRESS][DOMAIN_NAME] - 0416 187 540" at bounding box center [305, 166] width 212 height 12
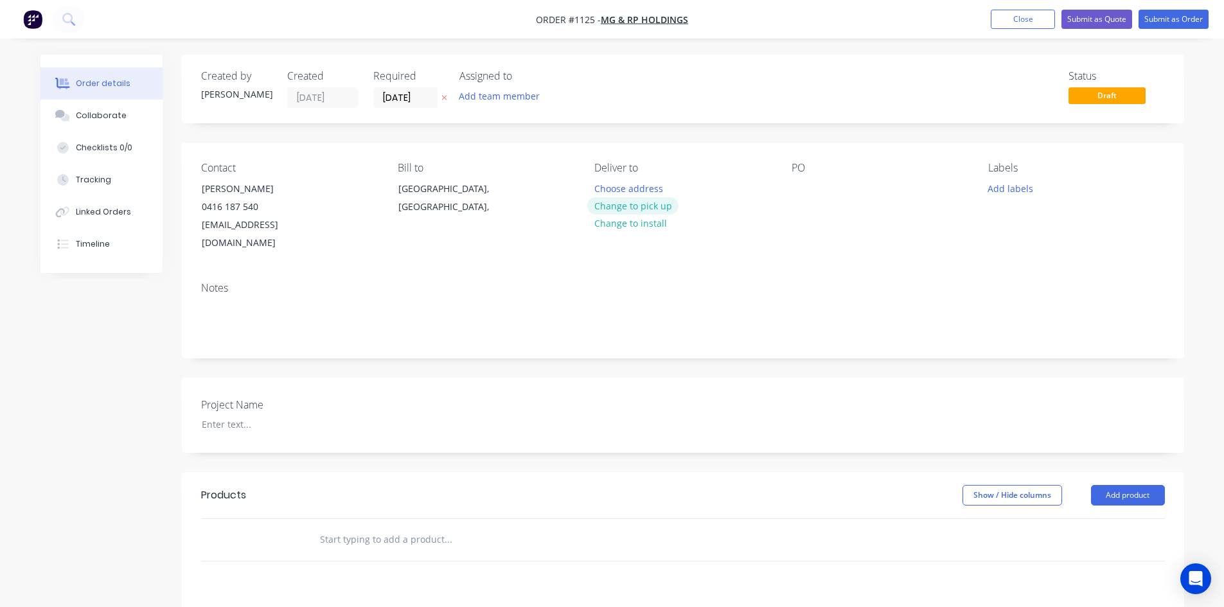
click at [641, 206] on button "Change to pick up" at bounding box center [632, 205] width 91 height 17
click at [806, 182] on div at bounding box center [802, 188] width 21 height 19
paste div
click at [836, 190] on div "Gingerlily" at bounding box center [823, 188] width 62 height 19
drag, startPoint x: 851, startPoint y: 187, endPoint x: 765, endPoint y: 191, distance: 86.2
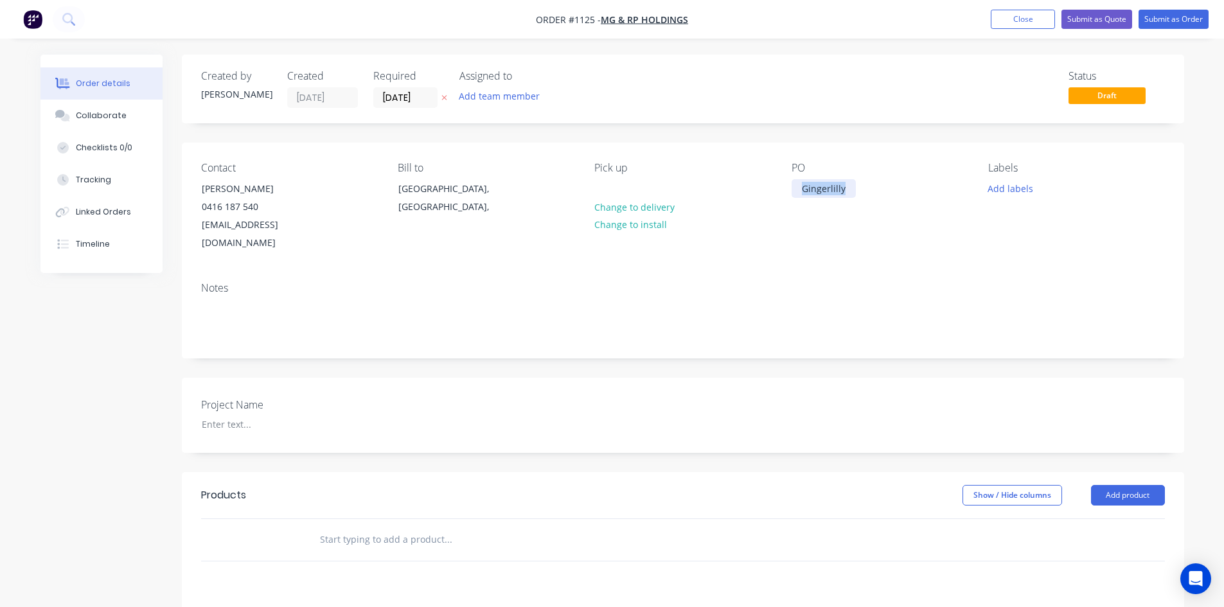
click at [765, 191] on div "Contact [PERSON_NAME] [PHONE_NUMBER] [EMAIL_ADDRESS][DOMAIN_NAME] Bill to [GEOG…" at bounding box center [683, 207] width 1002 height 129
copy div "Gingerlilly"
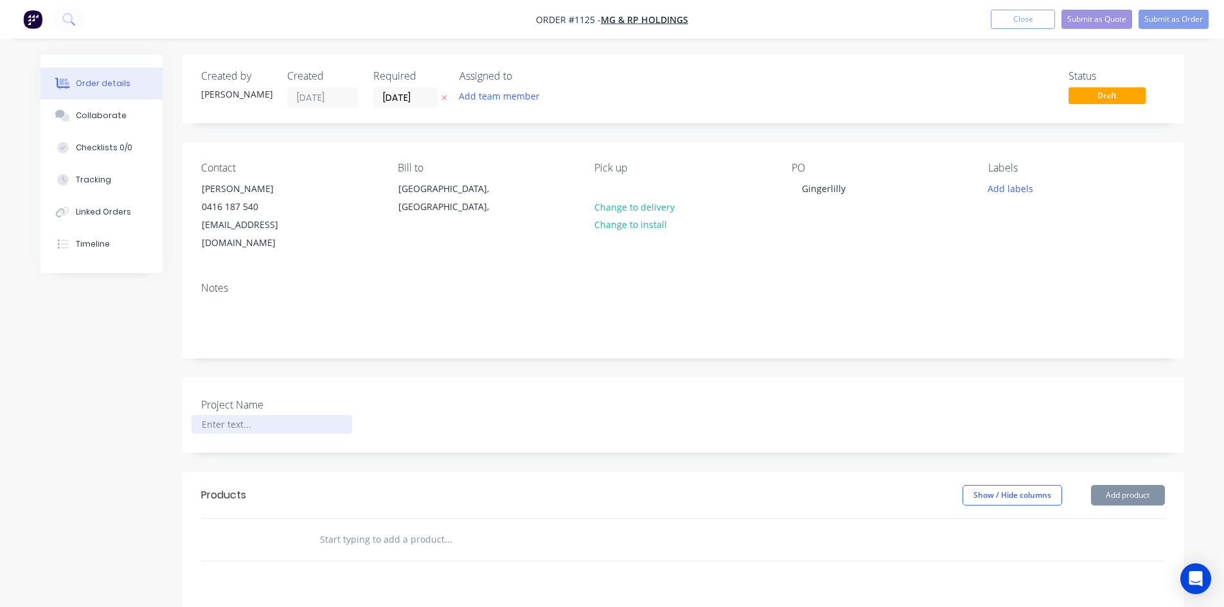
click at [268, 415] on div at bounding box center [271, 424] width 161 height 19
paste div
click at [348, 527] on input "text" at bounding box center [447, 540] width 257 height 26
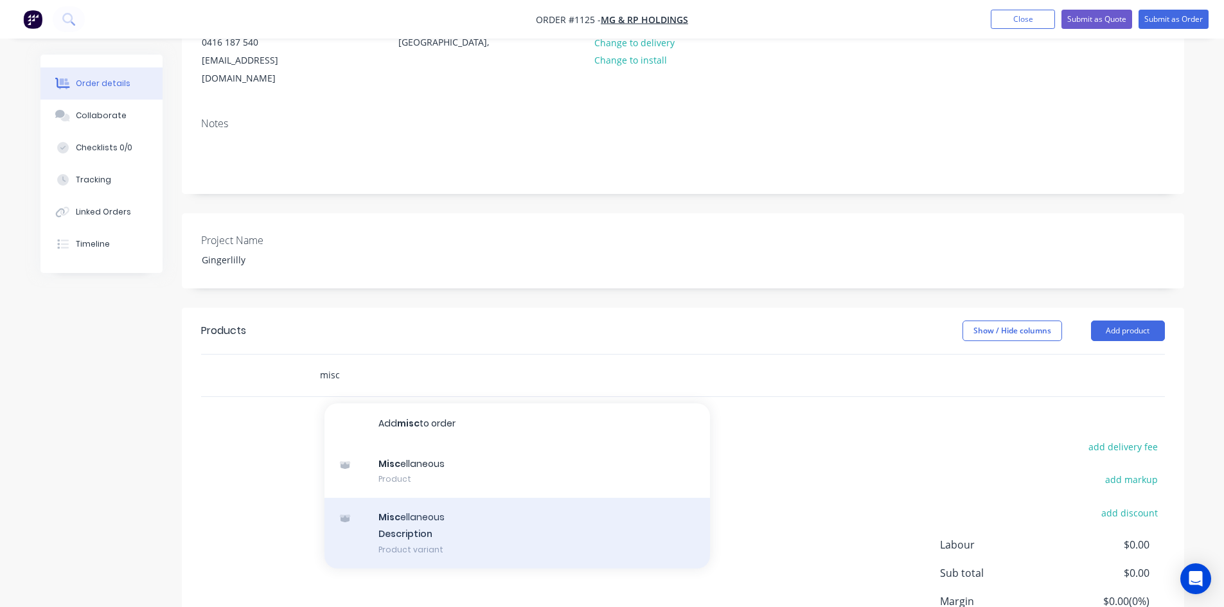
scroll to position [193, 0]
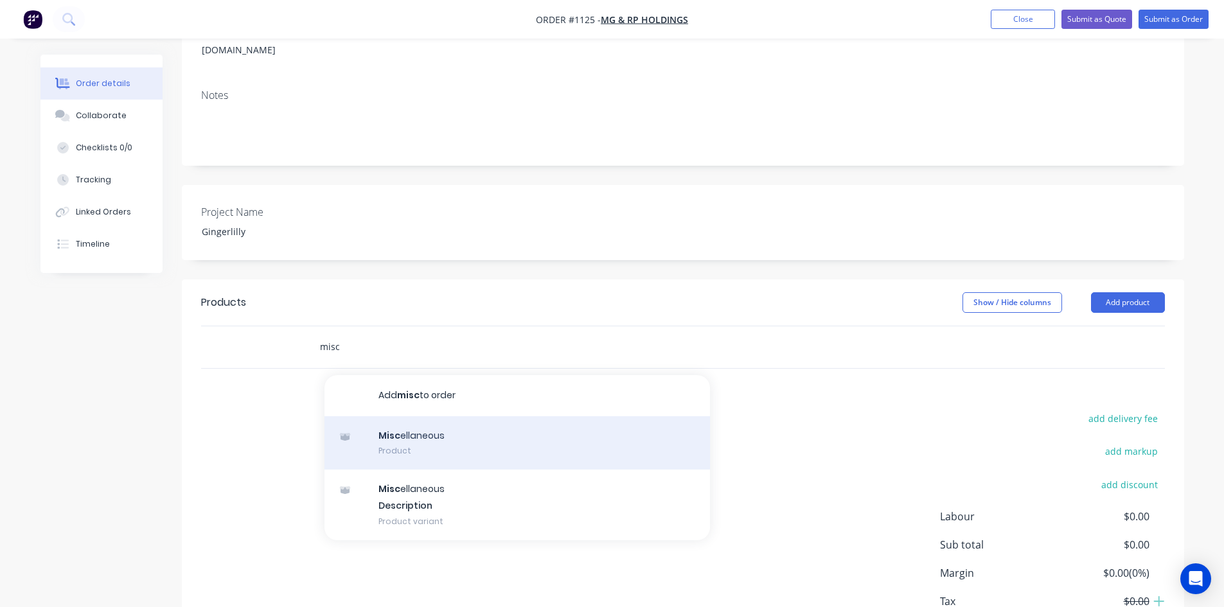
type input "misc"
click at [457, 420] on div "Misc ellaneous Product" at bounding box center [517, 443] width 386 height 54
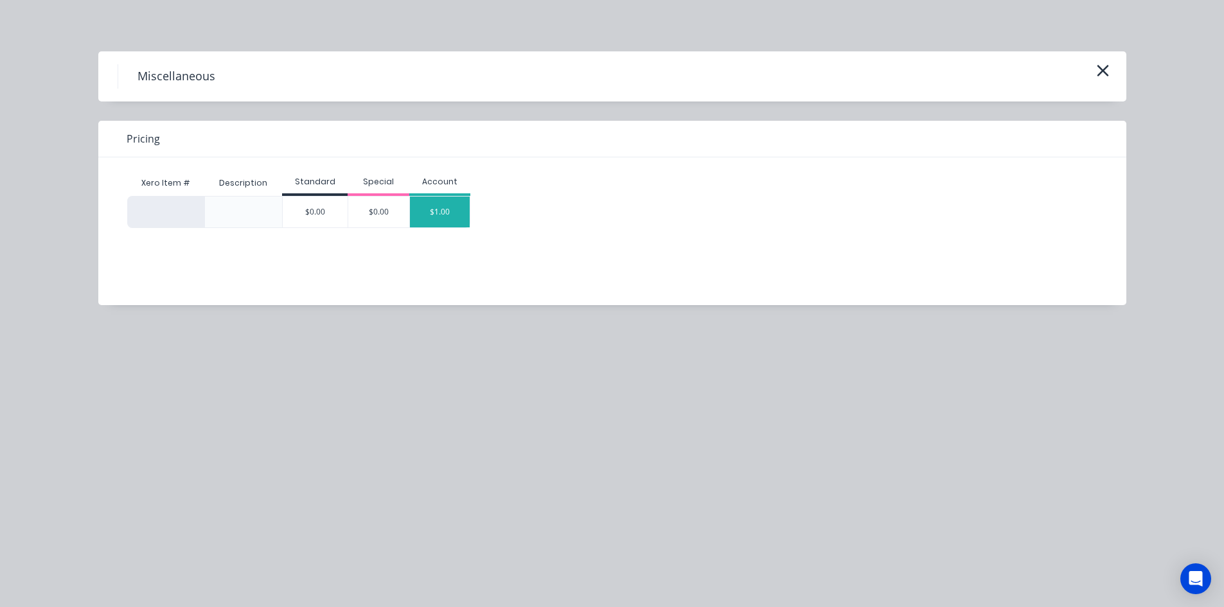
click at [441, 211] on div "$1.00" at bounding box center [440, 212] width 60 height 31
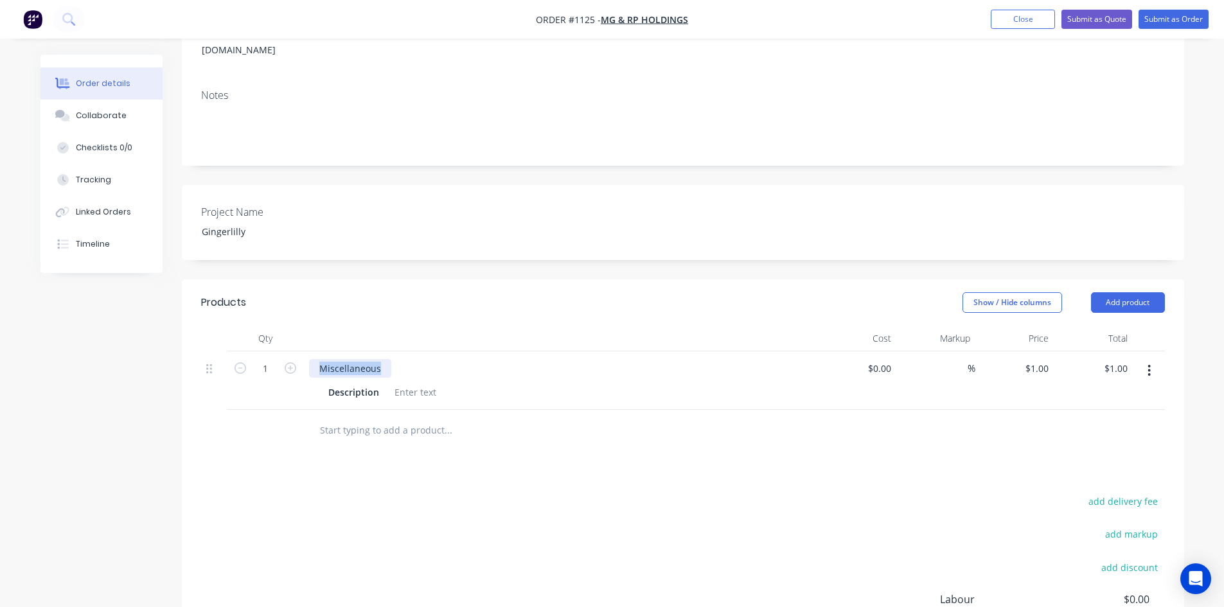
drag, startPoint x: 387, startPoint y: 346, endPoint x: 308, endPoint y: 342, distance: 79.1
click at [312, 359] on div "Miscellaneous" at bounding box center [350, 368] width 82 height 19
click at [436, 493] on div "add delivery fee add markup add discount Labour $0.00 Sub total $1.00 Margin $0…" at bounding box center [683, 617] width 964 height 248
click at [398, 383] on div at bounding box center [415, 392] width 52 height 19
